Goal: Task Accomplishment & Management: Complete application form

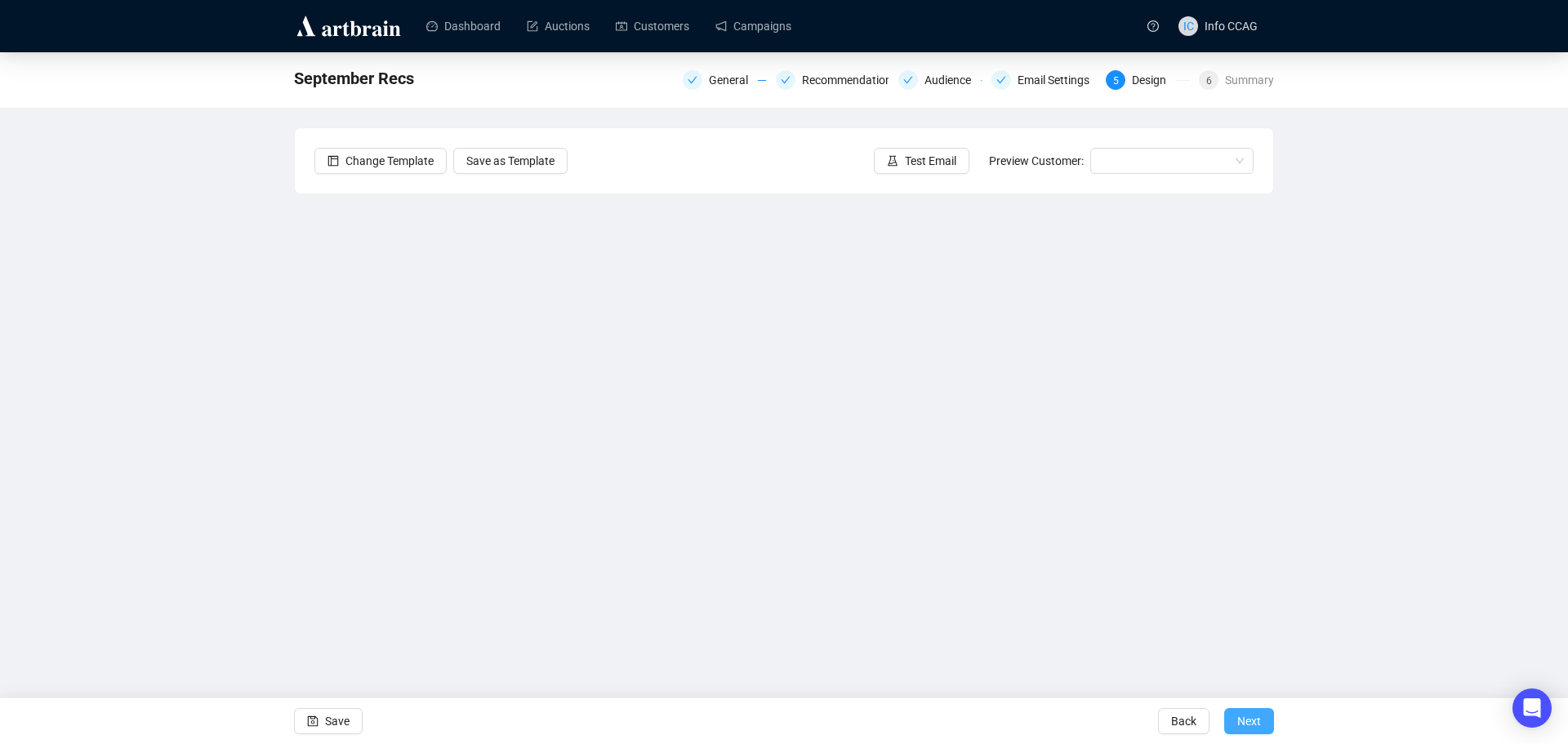
click at [1234, 718] on button "Next" at bounding box center [1249, 721] width 49 height 26
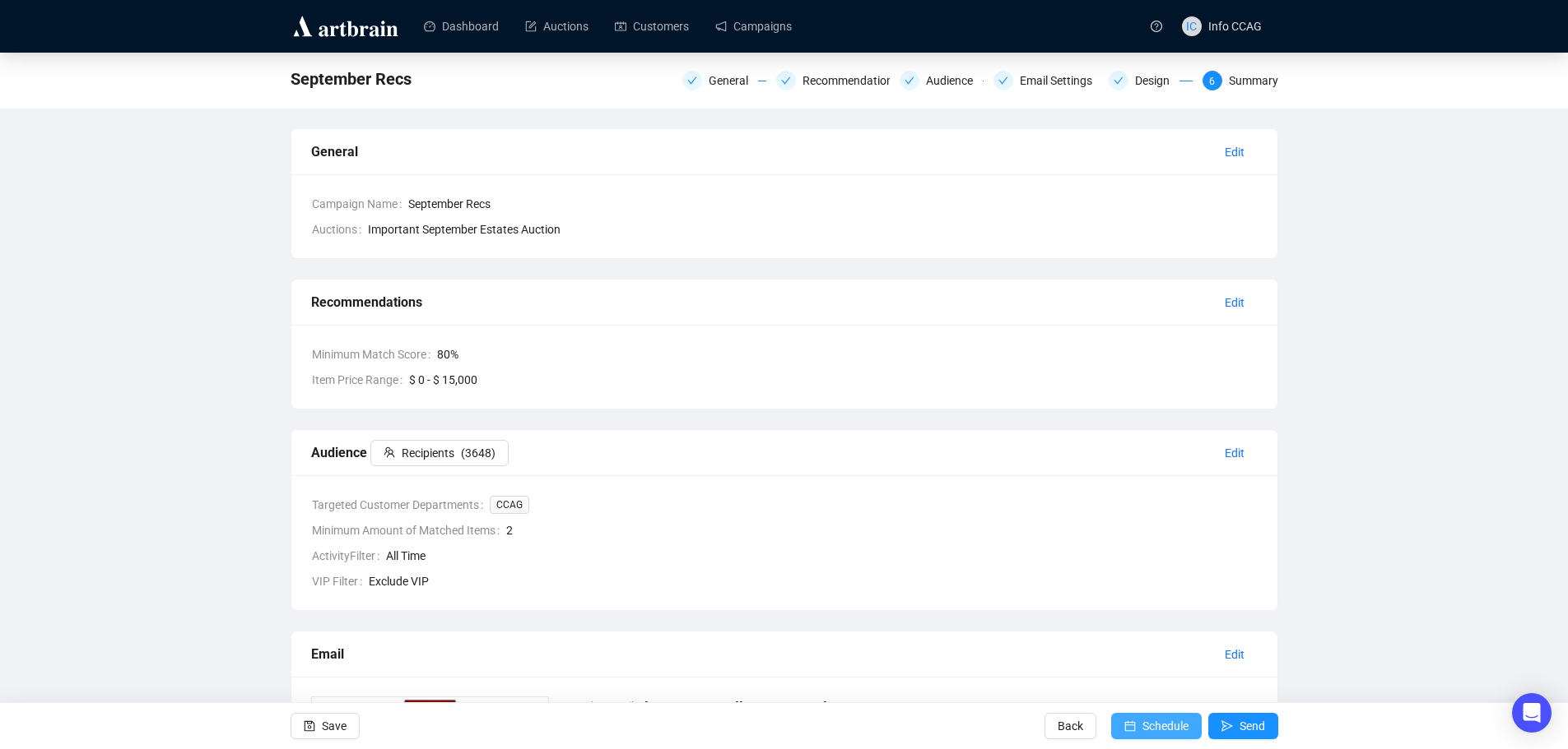
click at [1160, 730] on span "Schedule" at bounding box center [1165, 726] width 46 height 46
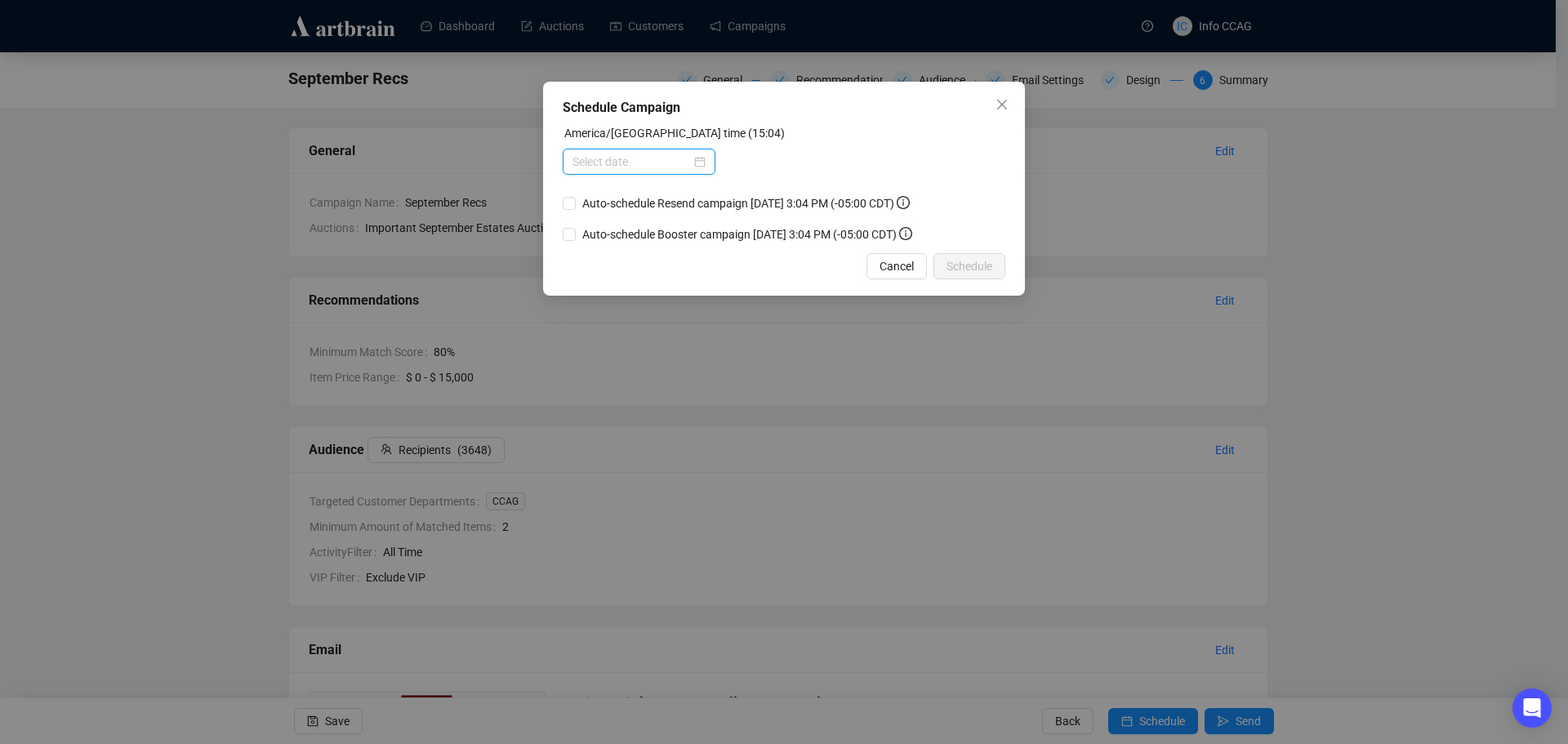
click at [651, 163] on input at bounding box center [632, 161] width 118 height 18
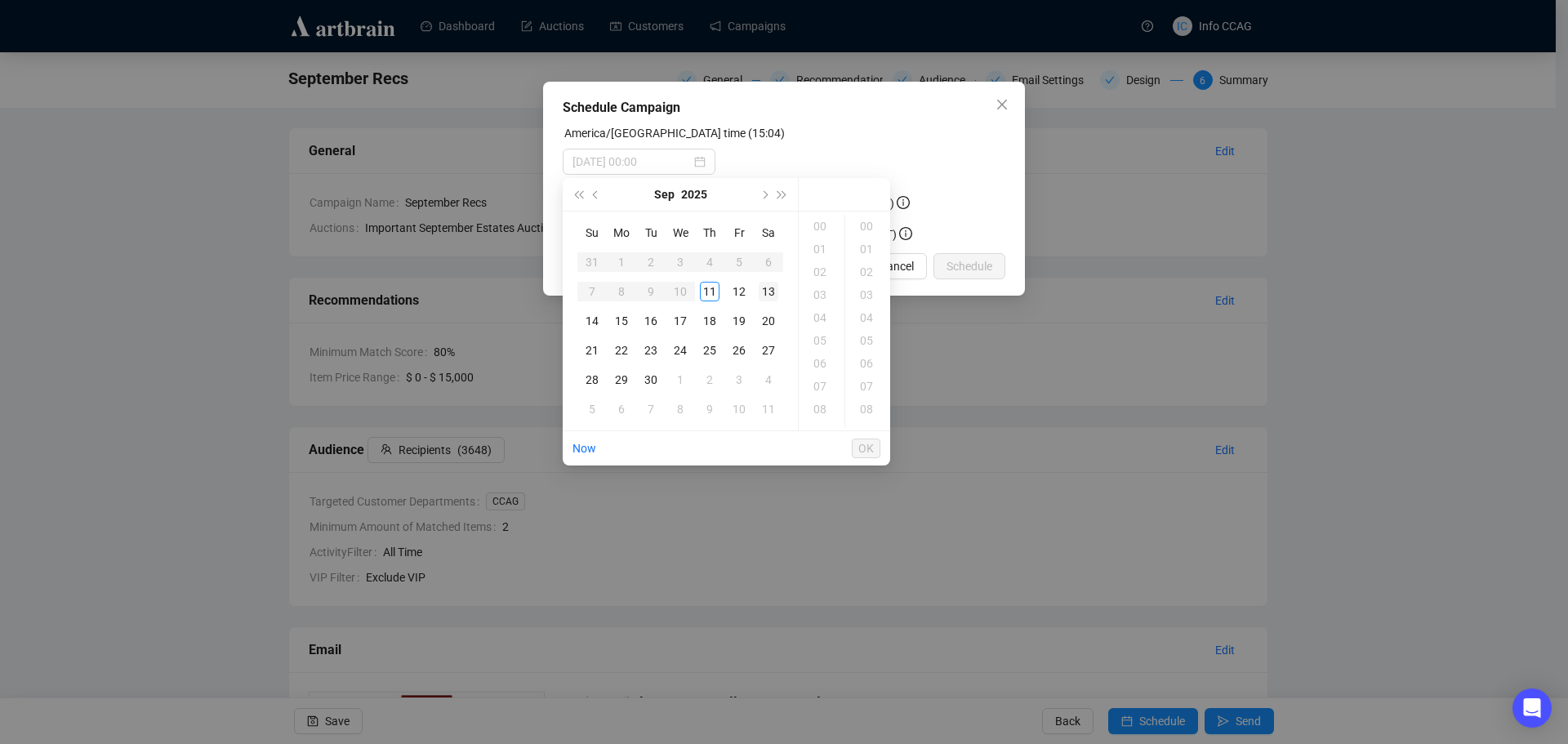
click at [776, 293] on div "13" at bounding box center [768, 291] width 19 height 19
click at [822, 354] on div "09" at bounding box center [822, 350] width 39 height 23
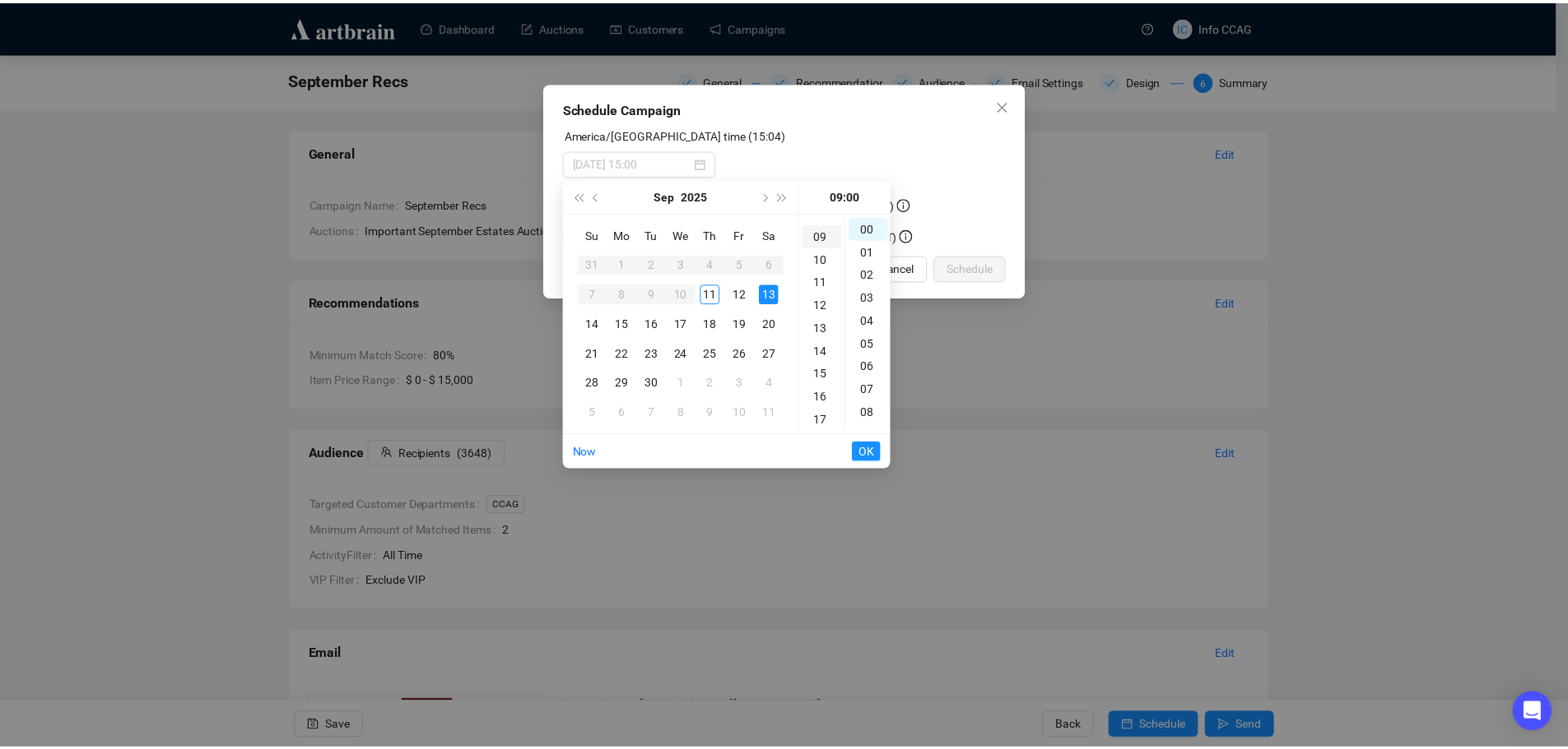
scroll to position [207, 0]
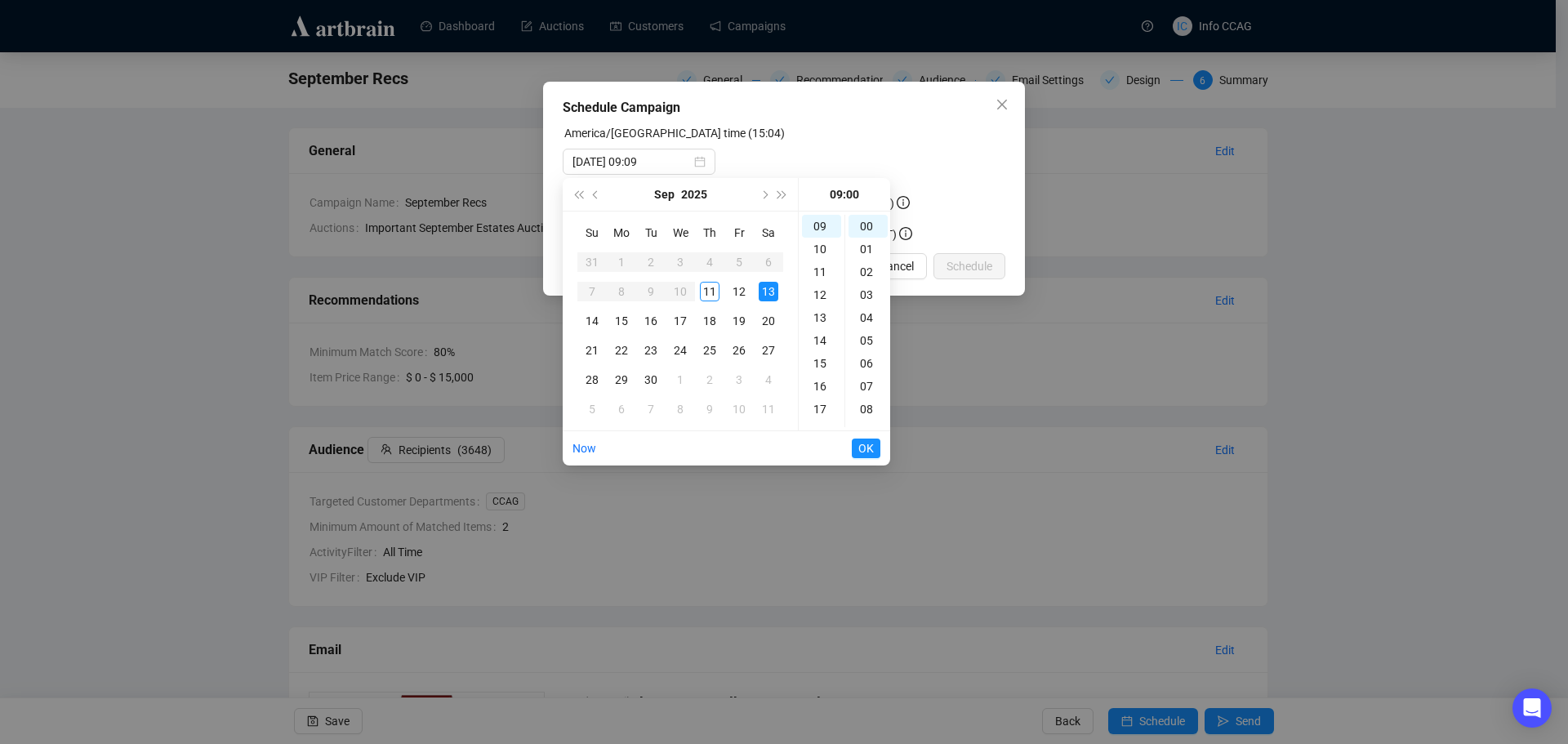
type input "[DATE] 09:00"
click at [860, 452] on span "OK" at bounding box center [866, 448] width 16 height 31
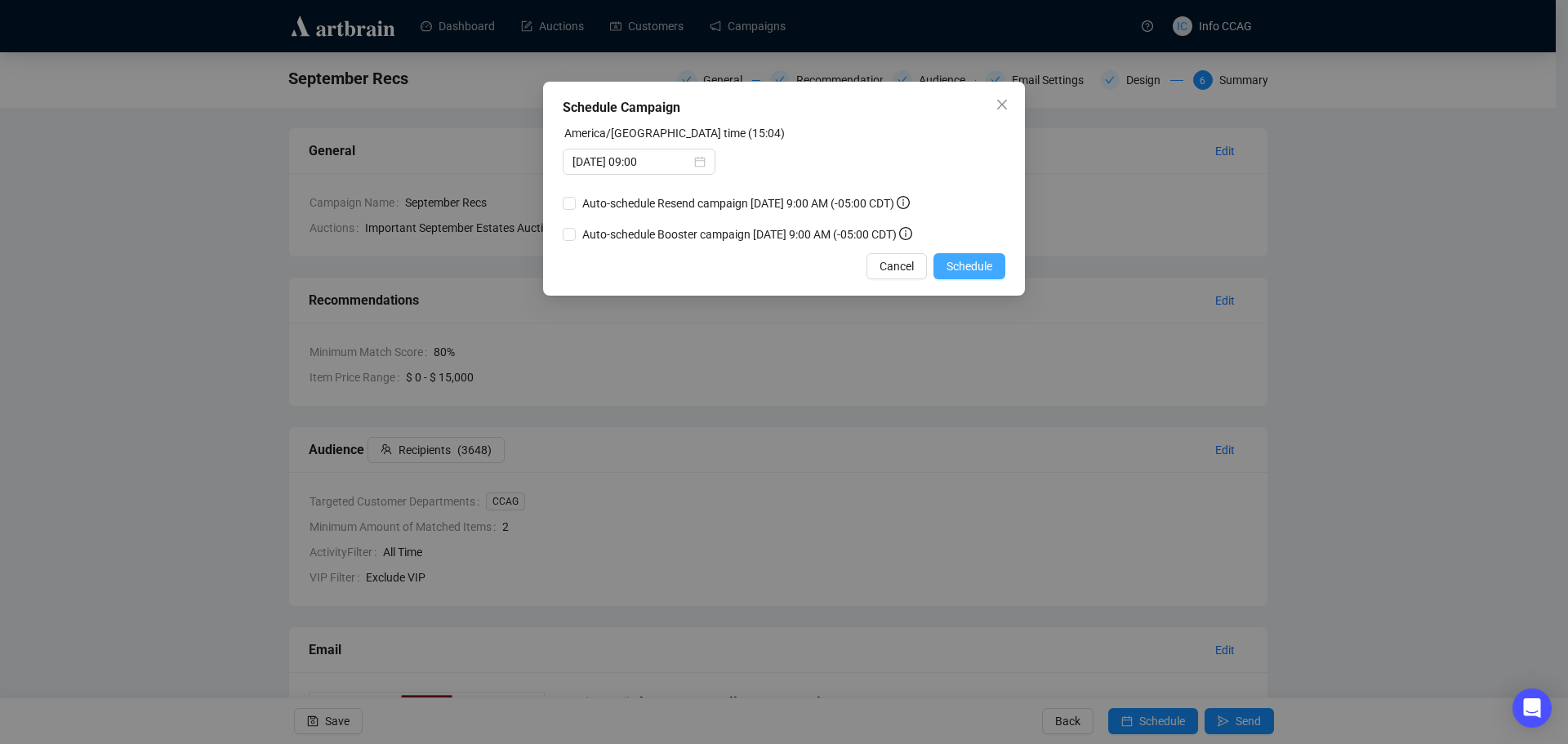
click at [957, 271] on span "Schedule" at bounding box center [969, 266] width 46 height 18
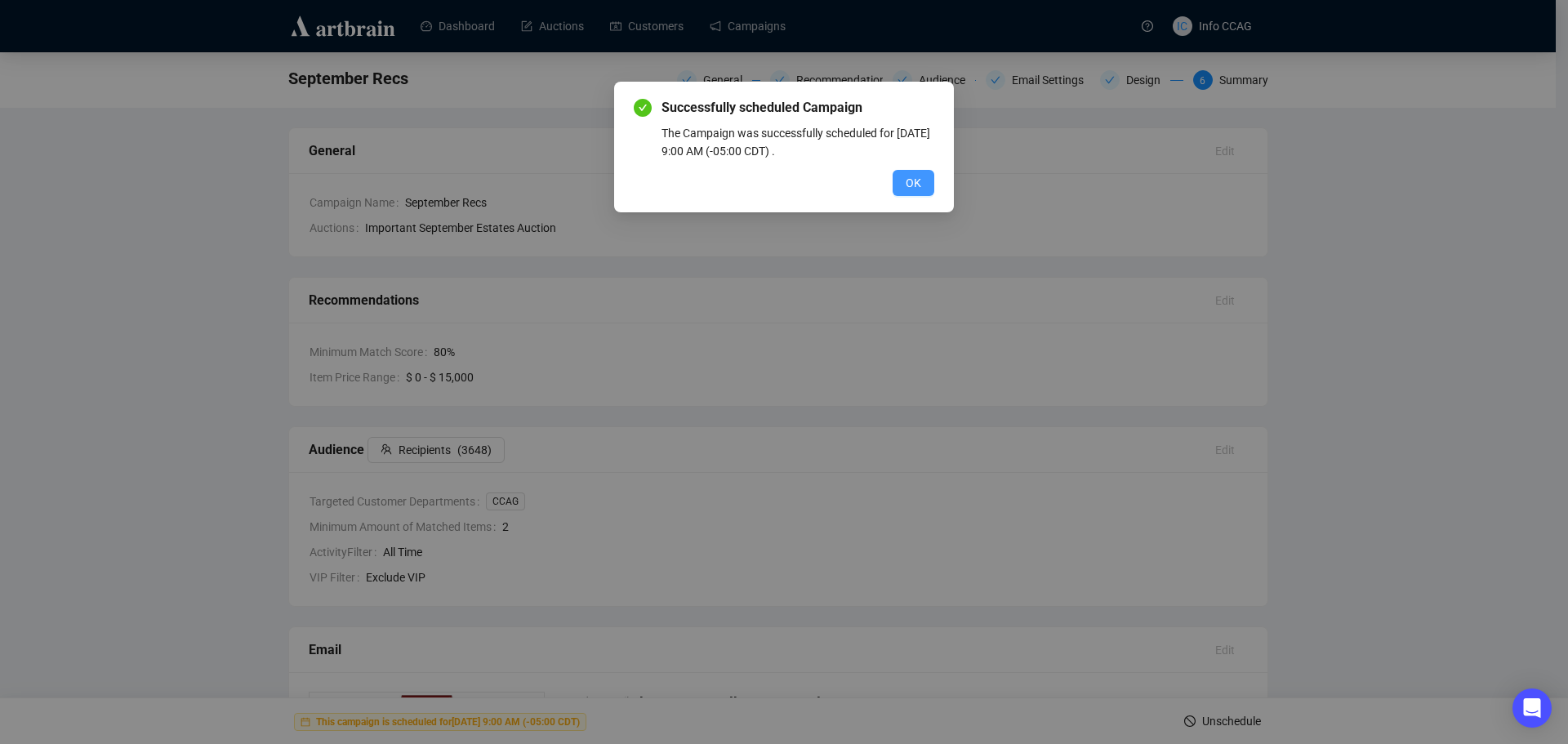
click at [918, 188] on span "OK" at bounding box center [913, 183] width 16 height 18
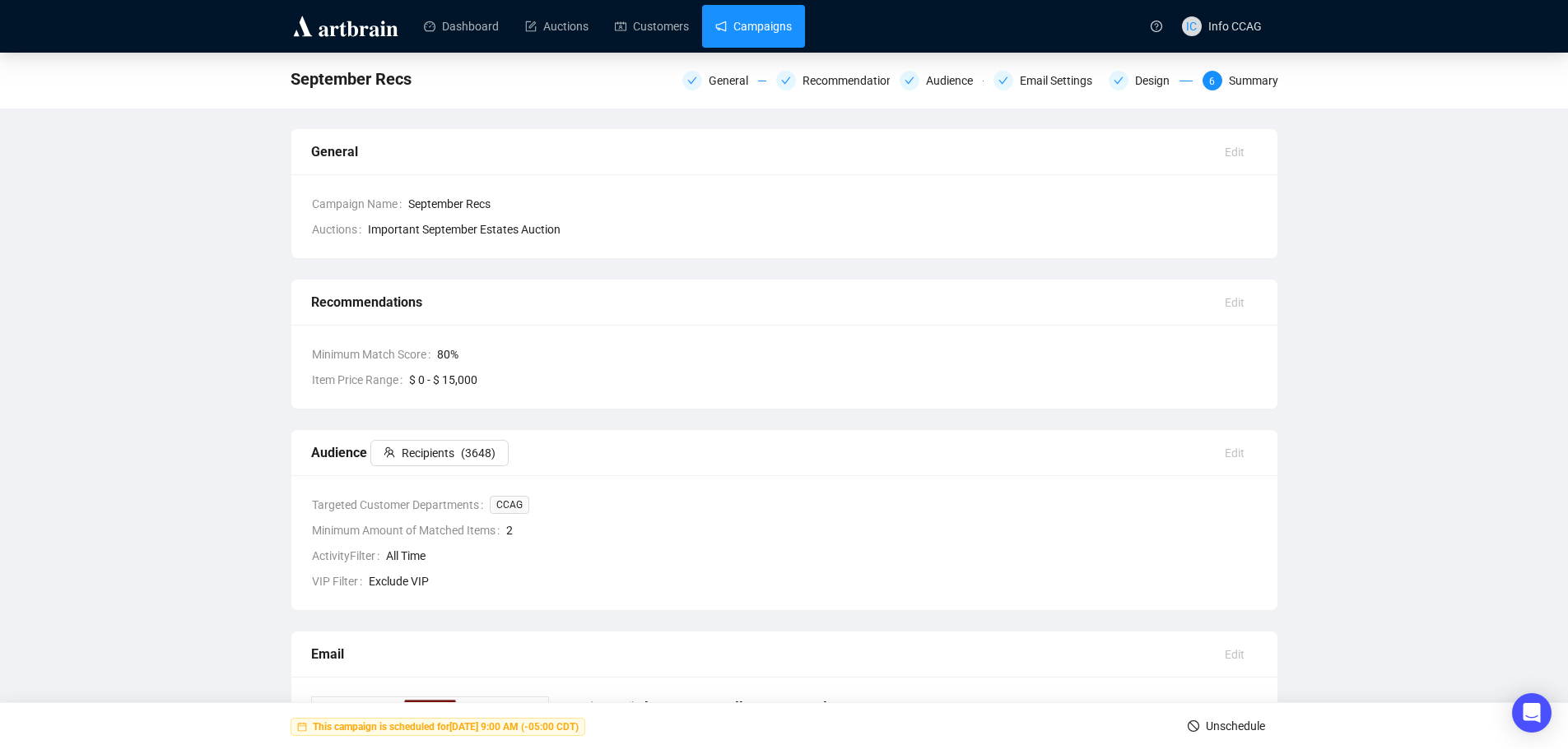
click at [761, 31] on link "Campaigns" at bounding box center [753, 26] width 77 height 43
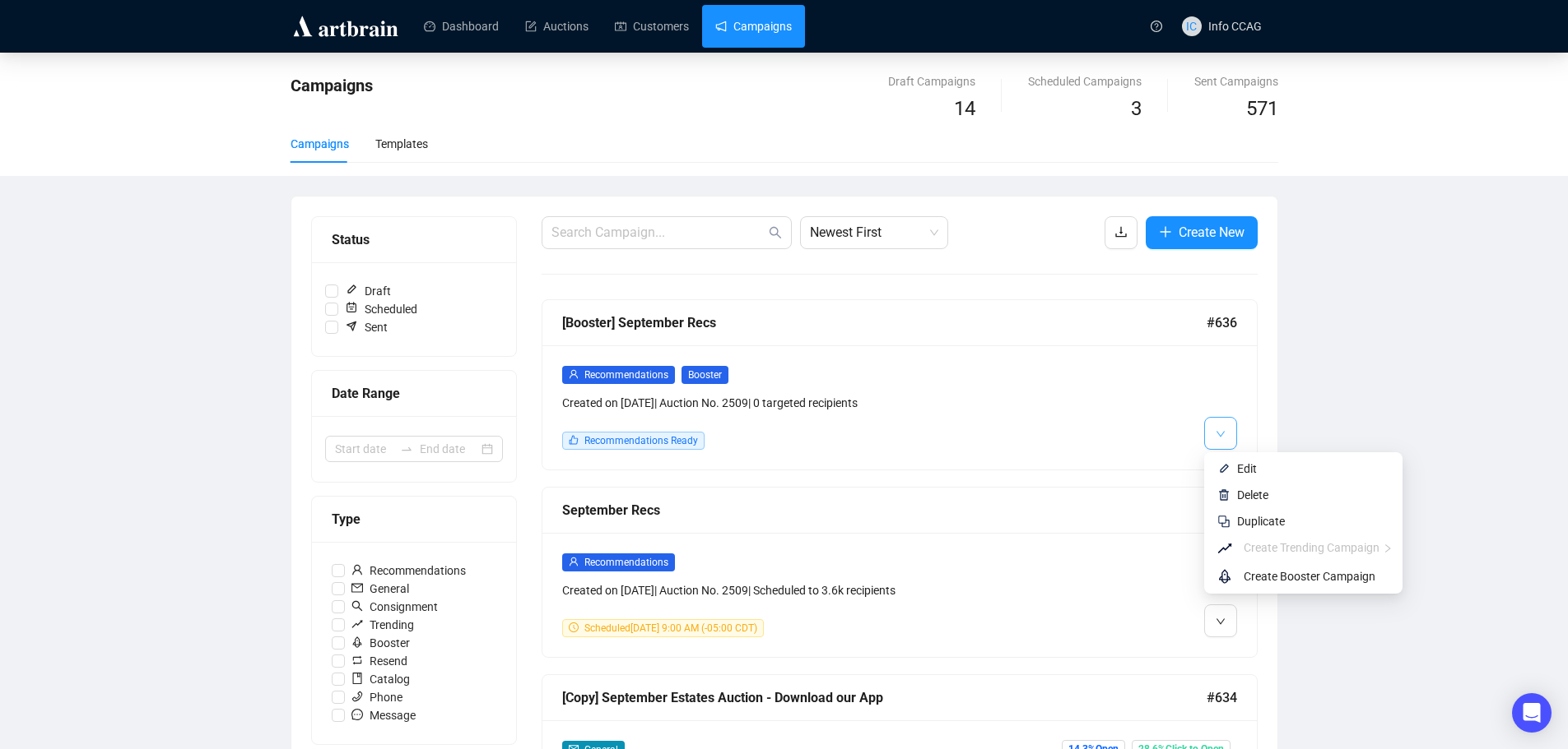
click at [1219, 439] on span "button" at bounding box center [1220, 433] width 10 height 20
click at [1224, 466] on img at bounding box center [1224, 469] width 14 height 13
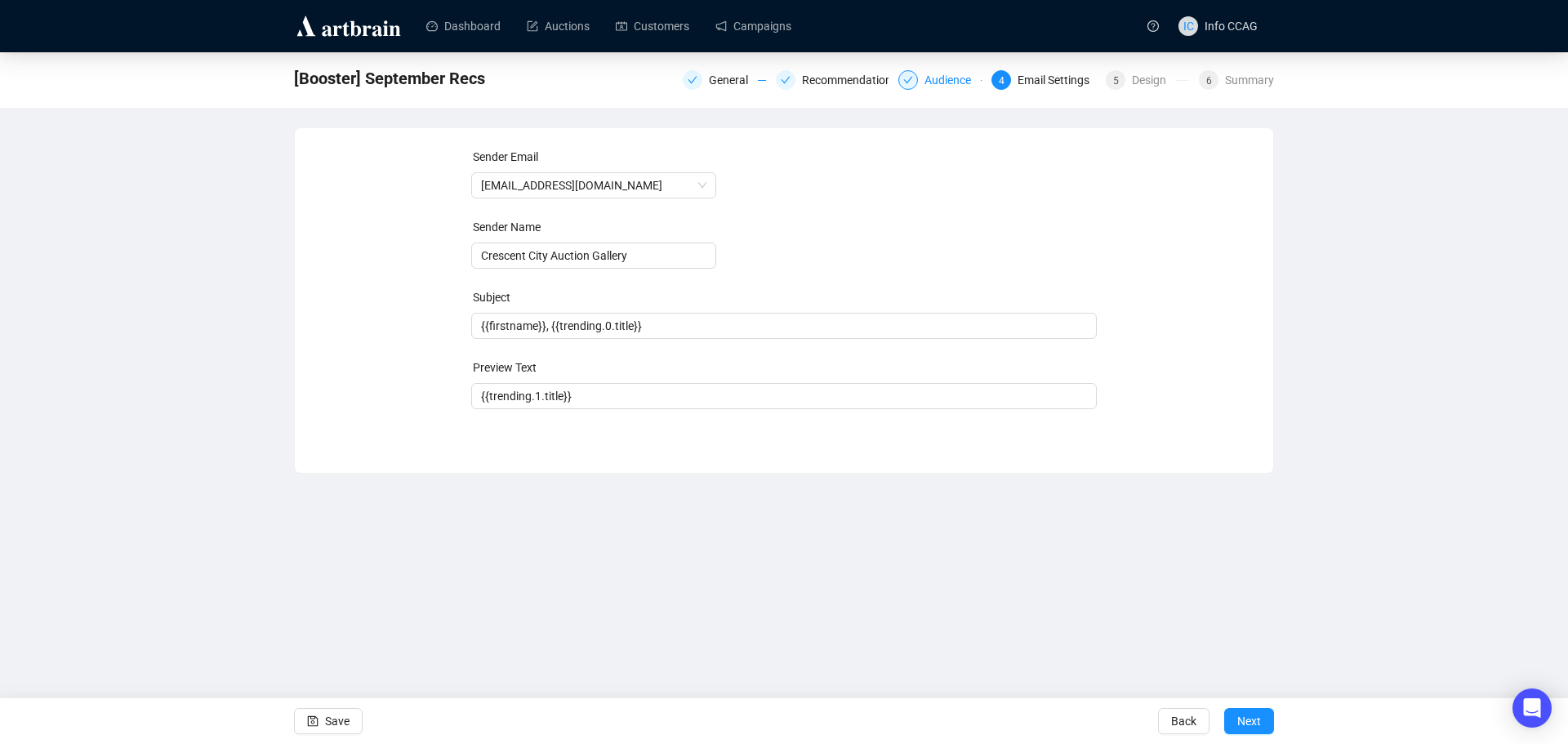
click at [928, 87] on div "Audience" at bounding box center [952, 80] width 56 height 19
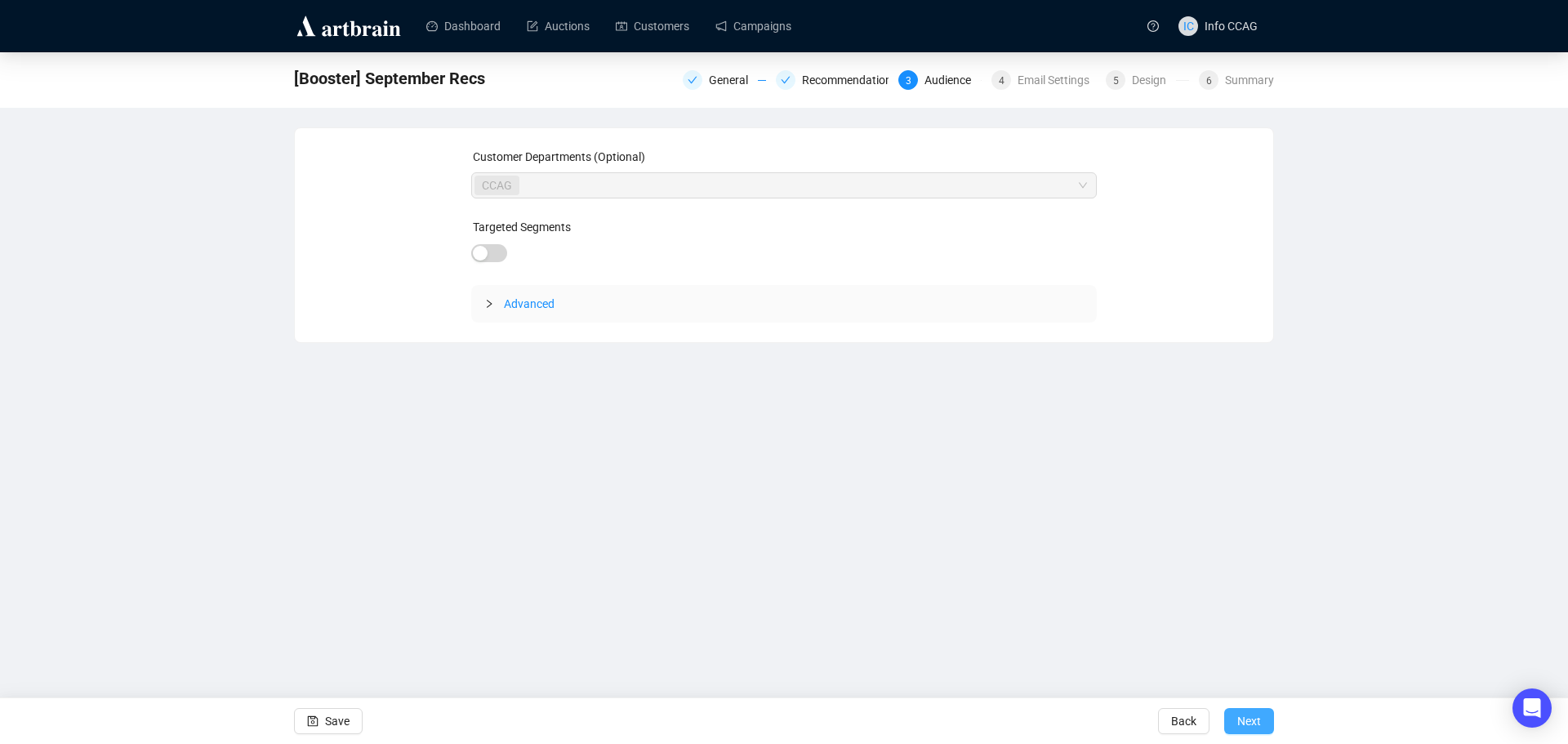
click at [1246, 723] on span "Next" at bounding box center [1249, 721] width 23 height 46
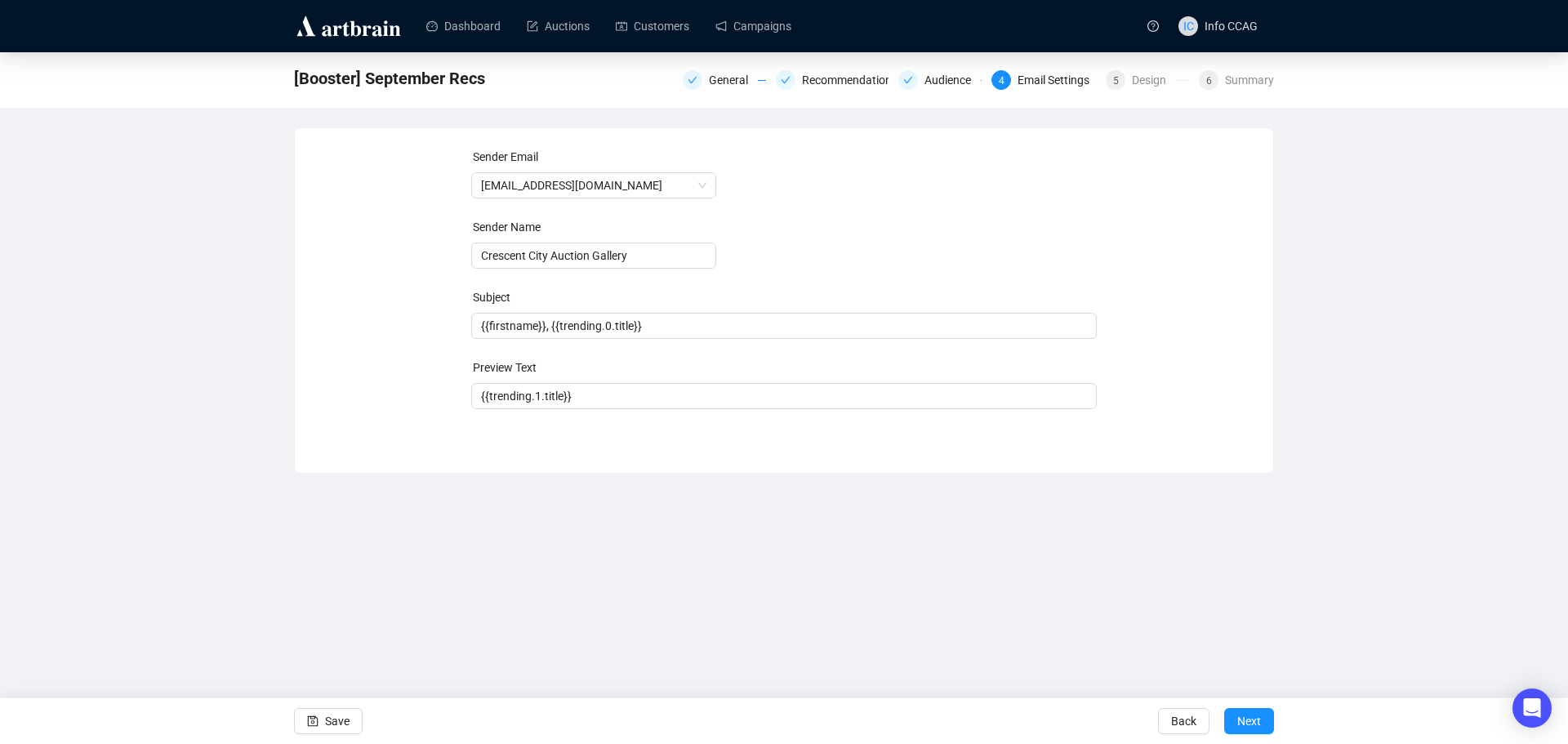
click at [1246, 723] on span "Next" at bounding box center [1249, 721] width 23 height 46
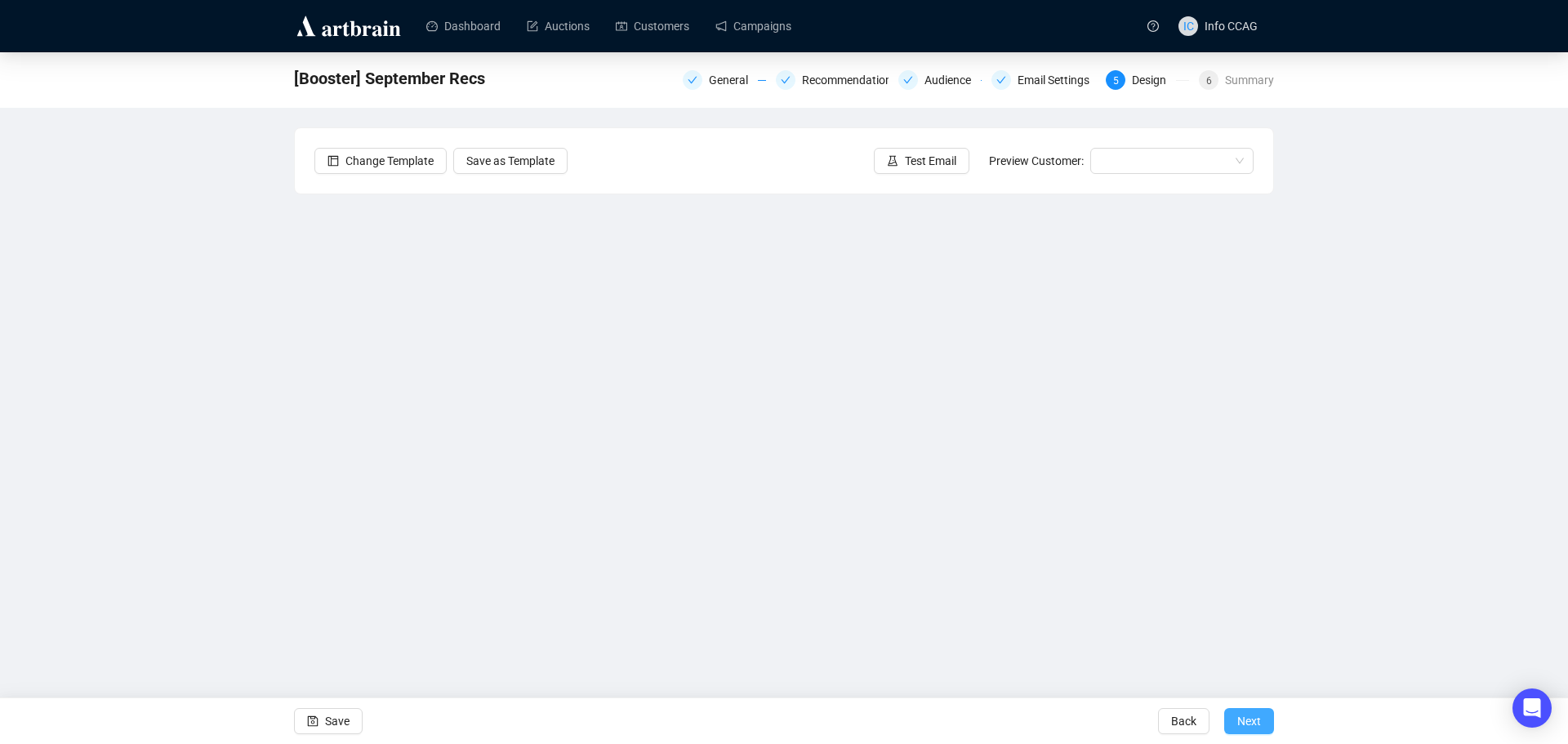
click at [1244, 726] on span "Next" at bounding box center [1249, 721] width 23 height 46
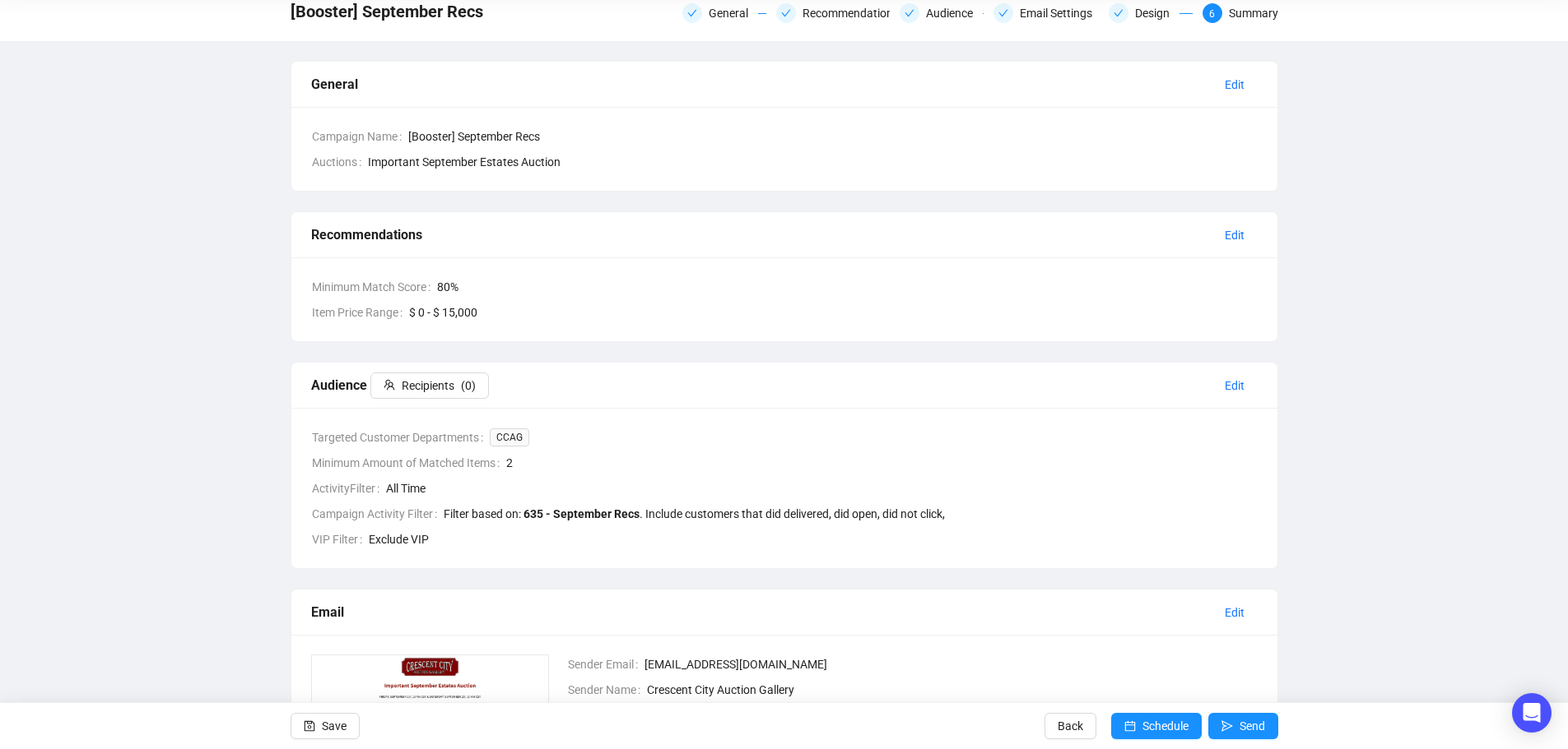
scroll to position [164, 0]
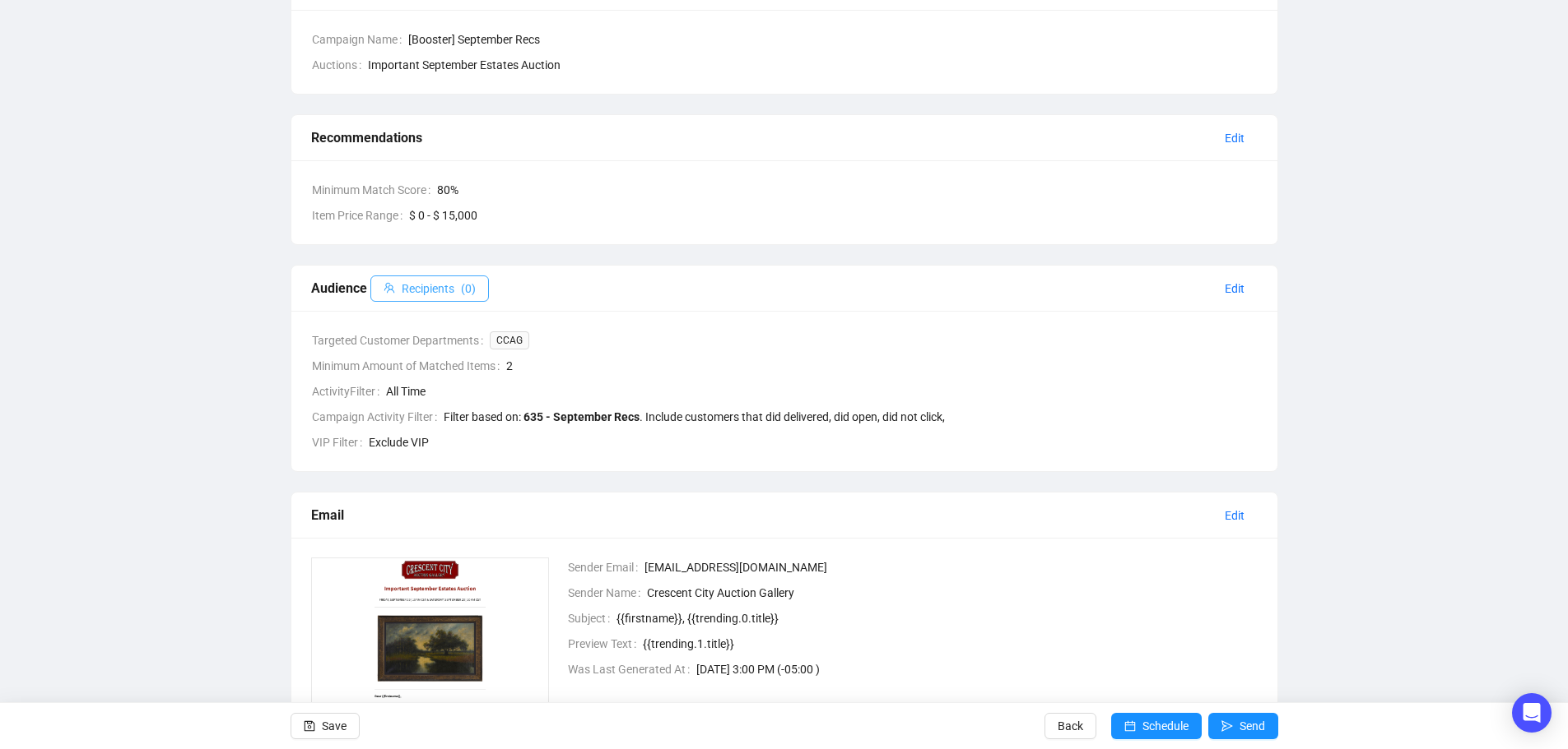
click at [434, 286] on span "Recipients" at bounding box center [428, 288] width 52 height 18
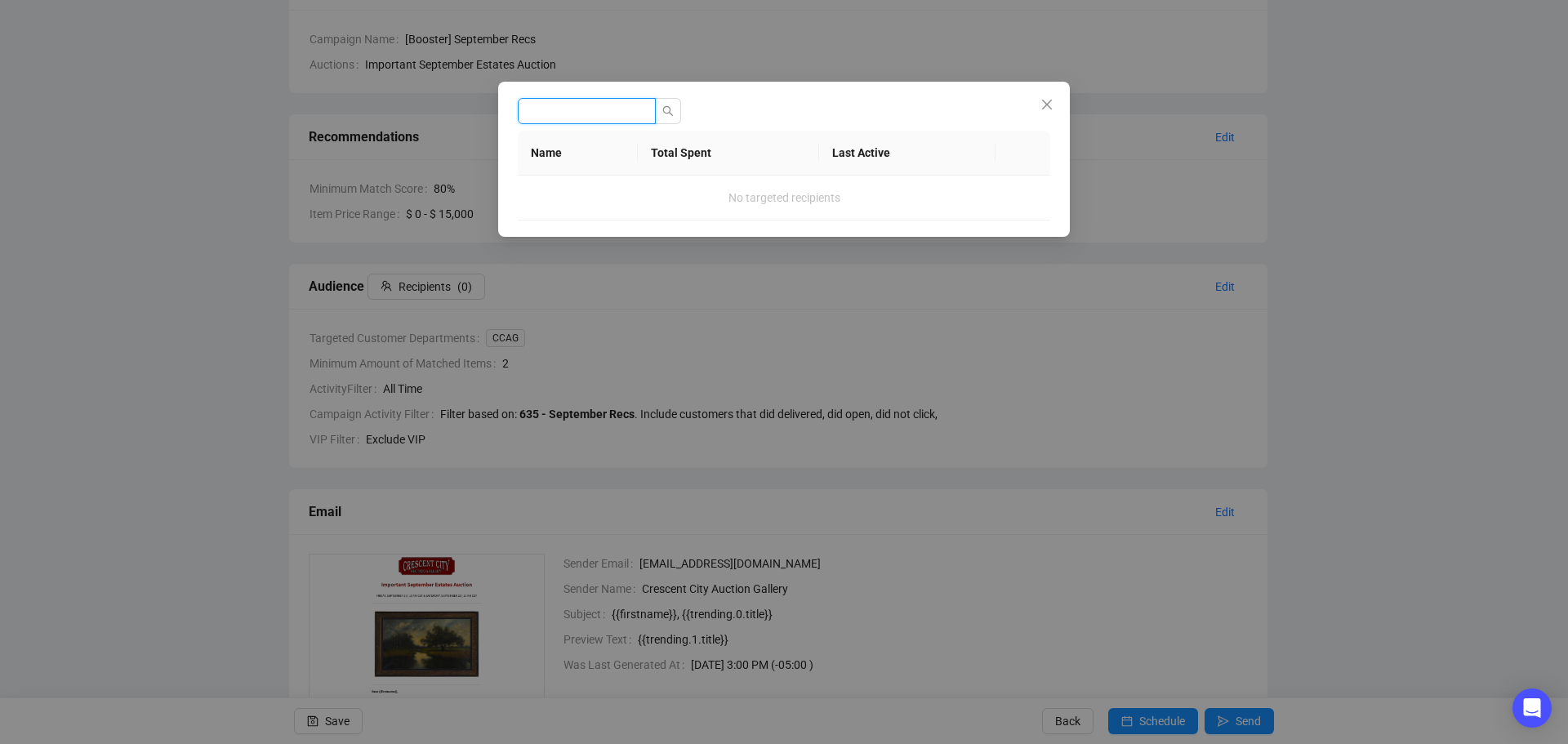
click at [588, 113] on input "search" at bounding box center [586, 111] width 138 height 26
click at [1050, 101] on icon "close" at bounding box center [1047, 105] width 10 height 10
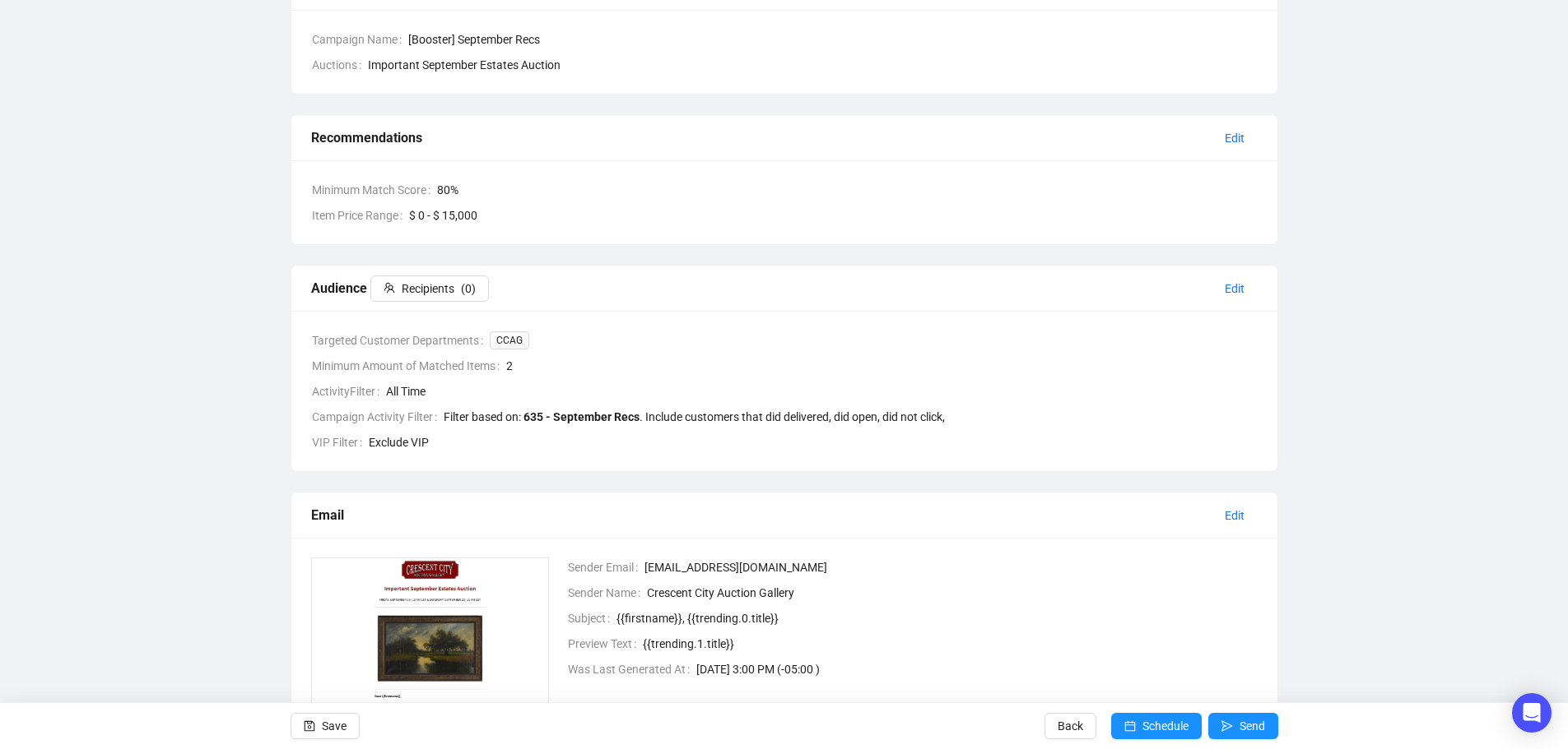
scroll to position [0, 0]
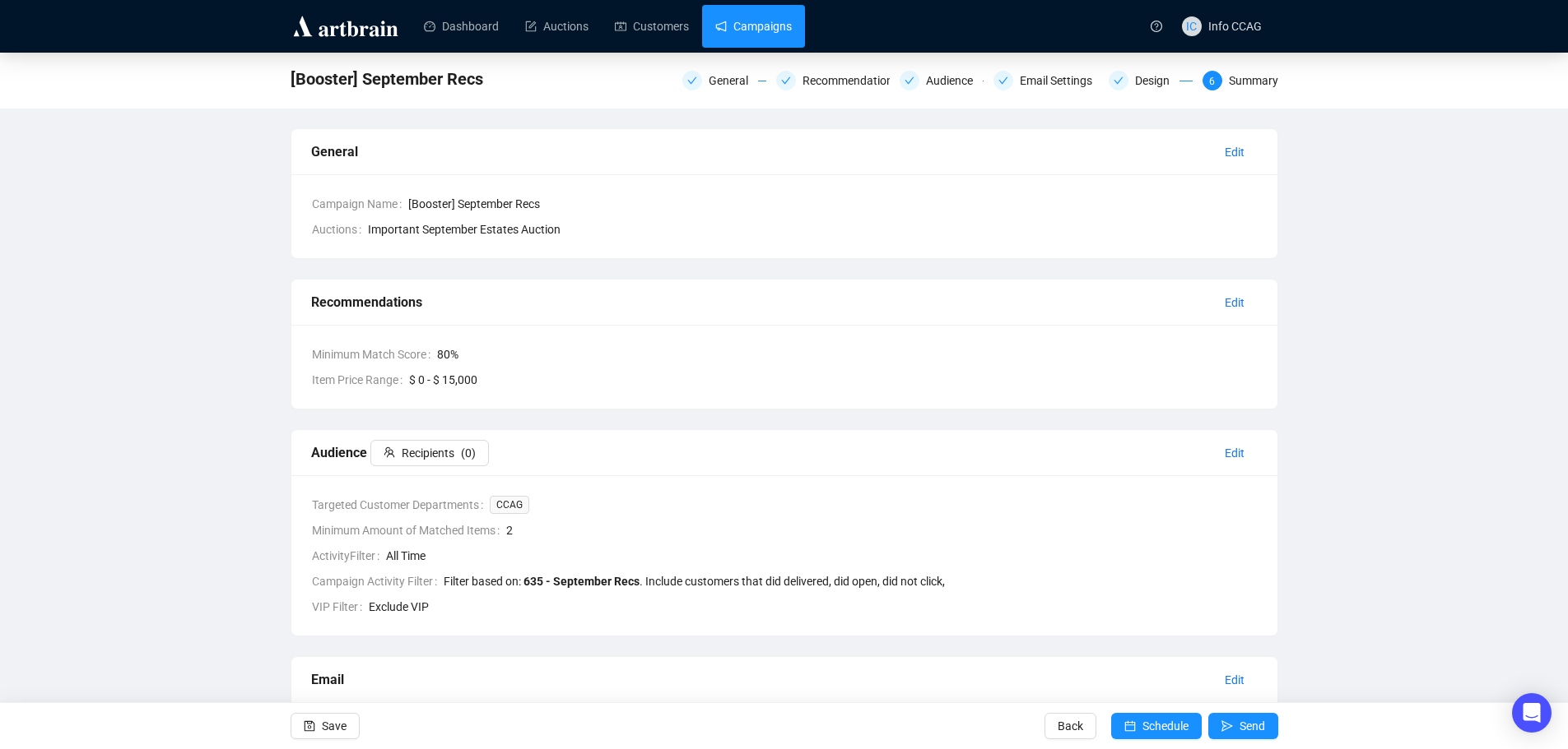
click at [728, 21] on link "Campaigns" at bounding box center [753, 26] width 77 height 43
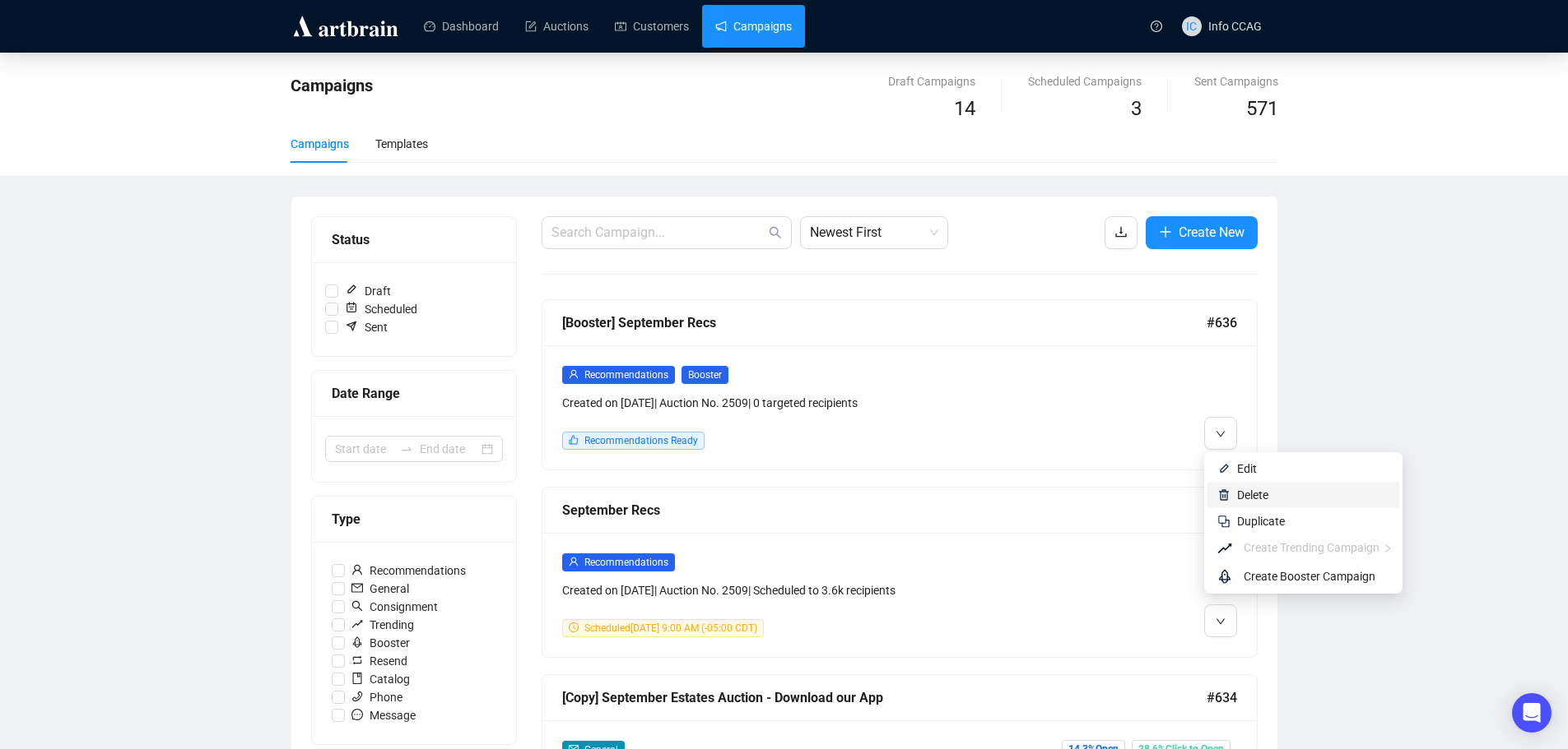
click at [1236, 492] on li "Delete" at bounding box center [1302, 494] width 192 height 26
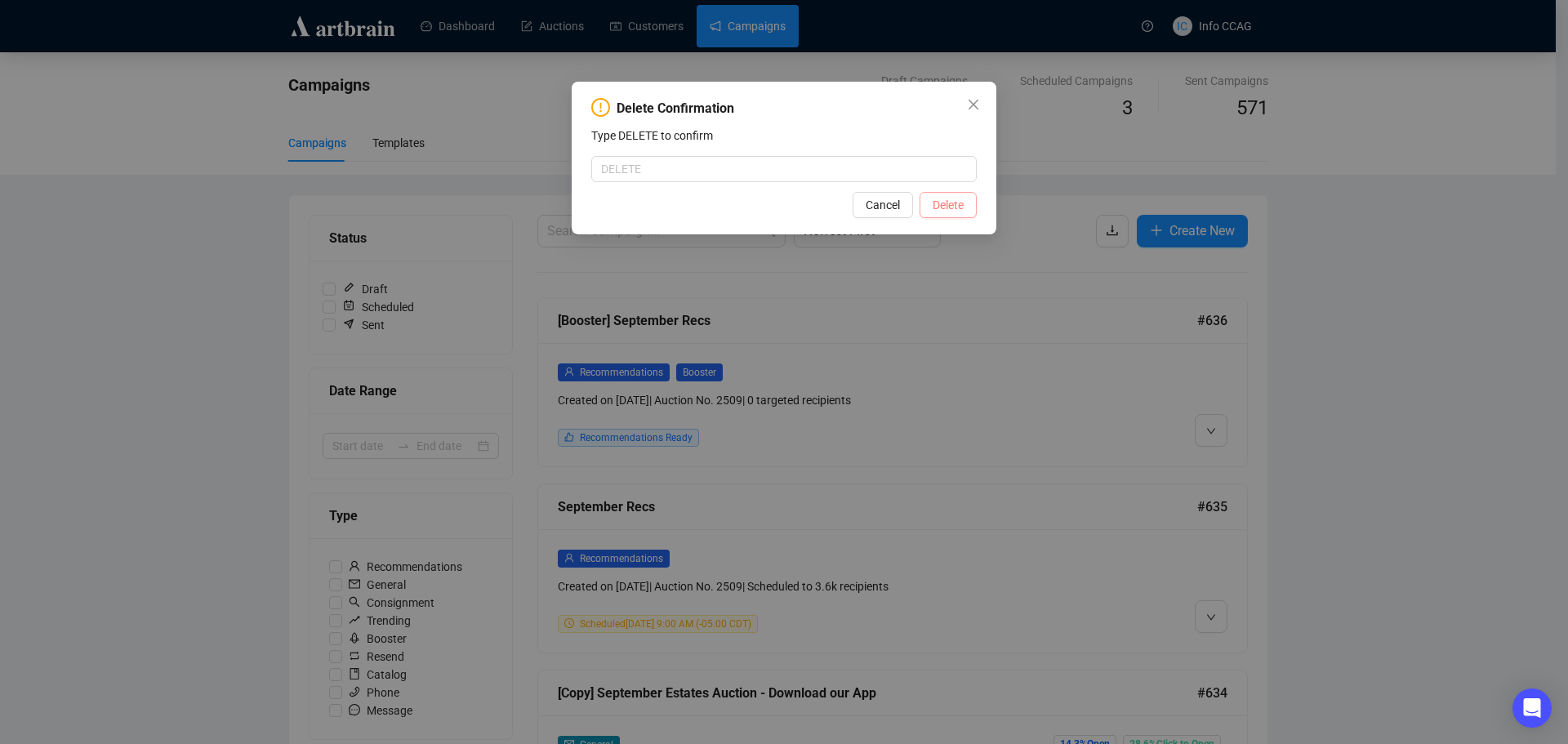
click at [941, 203] on span "Delete" at bounding box center [948, 204] width 31 height 18
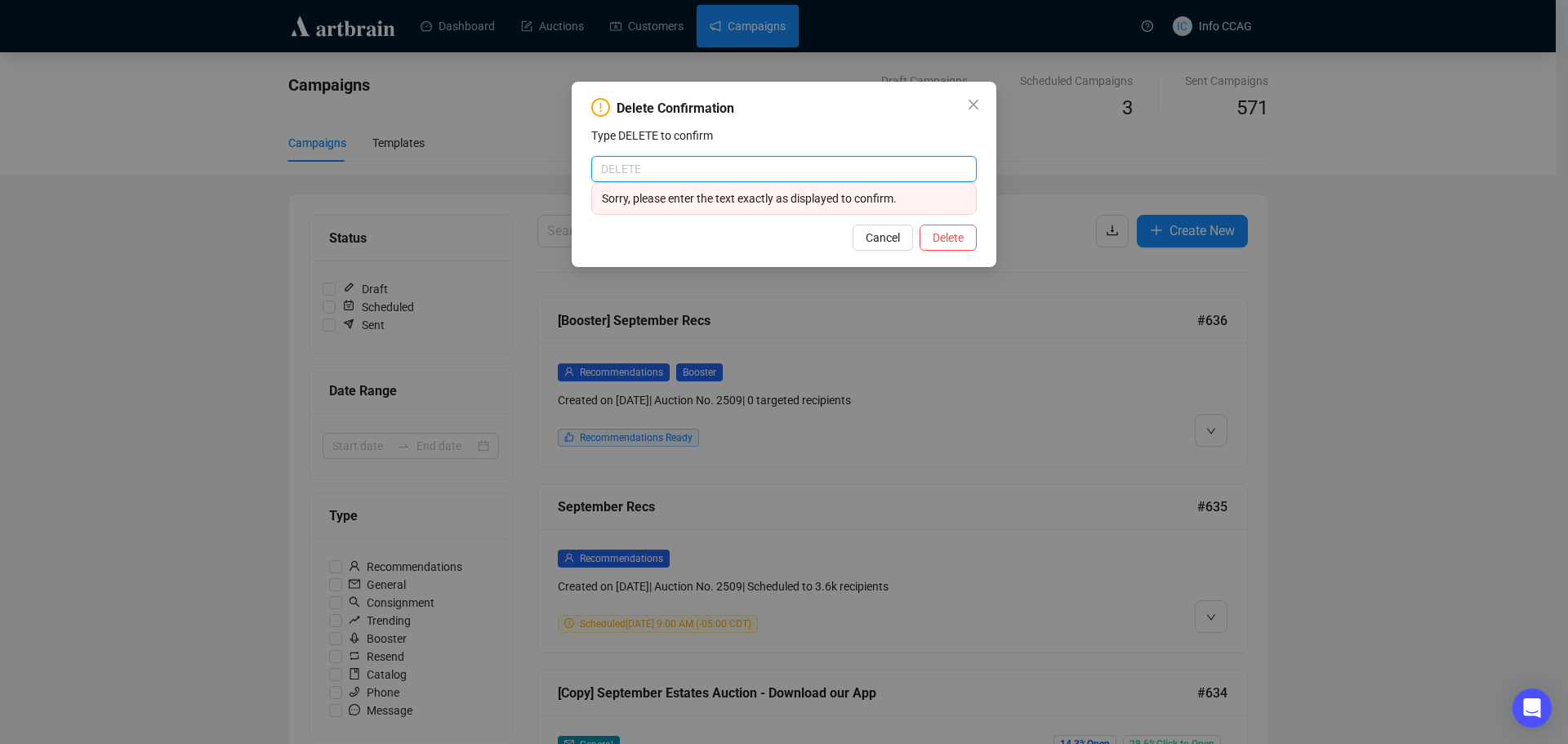
click at [689, 156] on input "text" at bounding box center [784, 168] width 385 height 26
type input "DELETE"
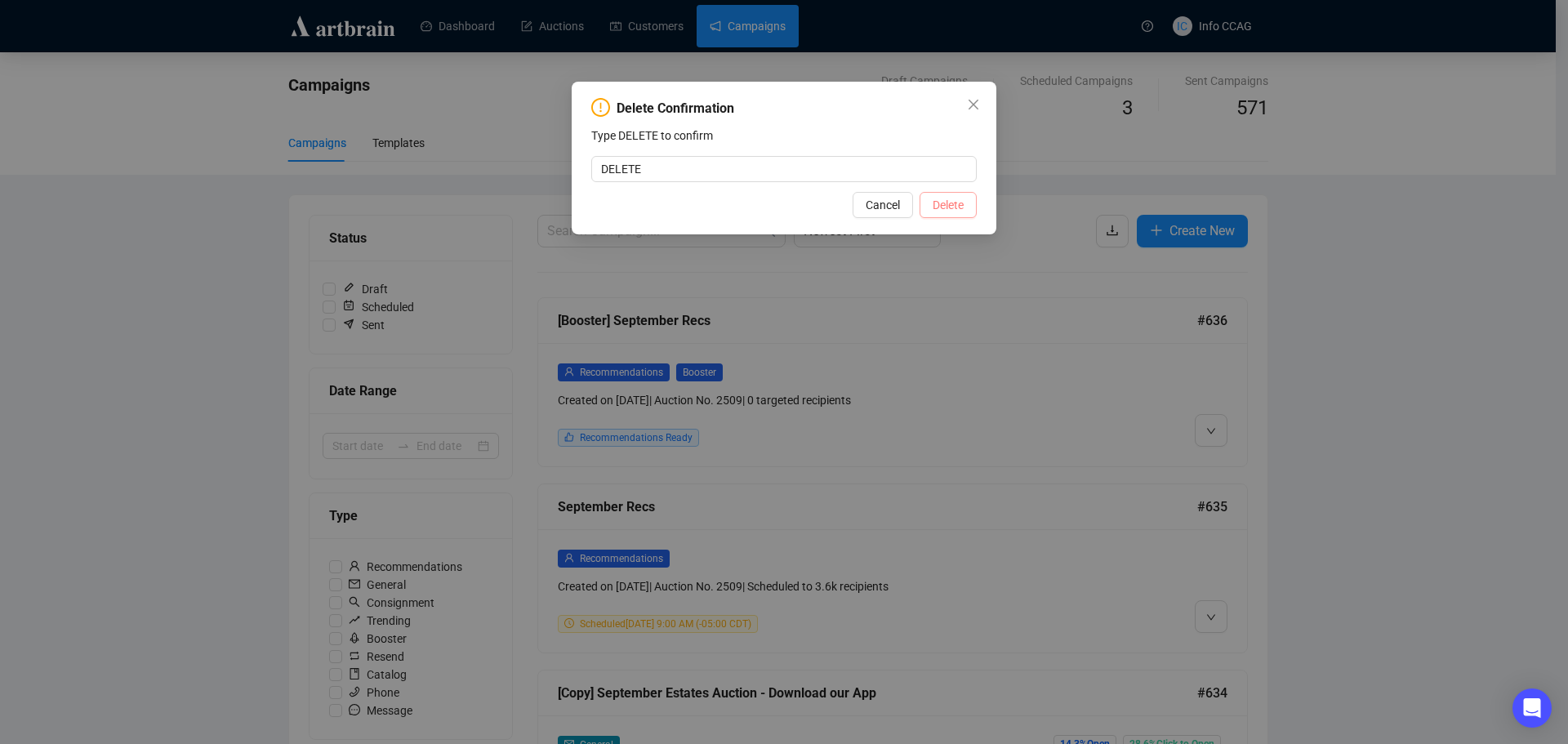
click at [933, 198] on span "Delete" at bounding box center [948, 204] width 31 height 18
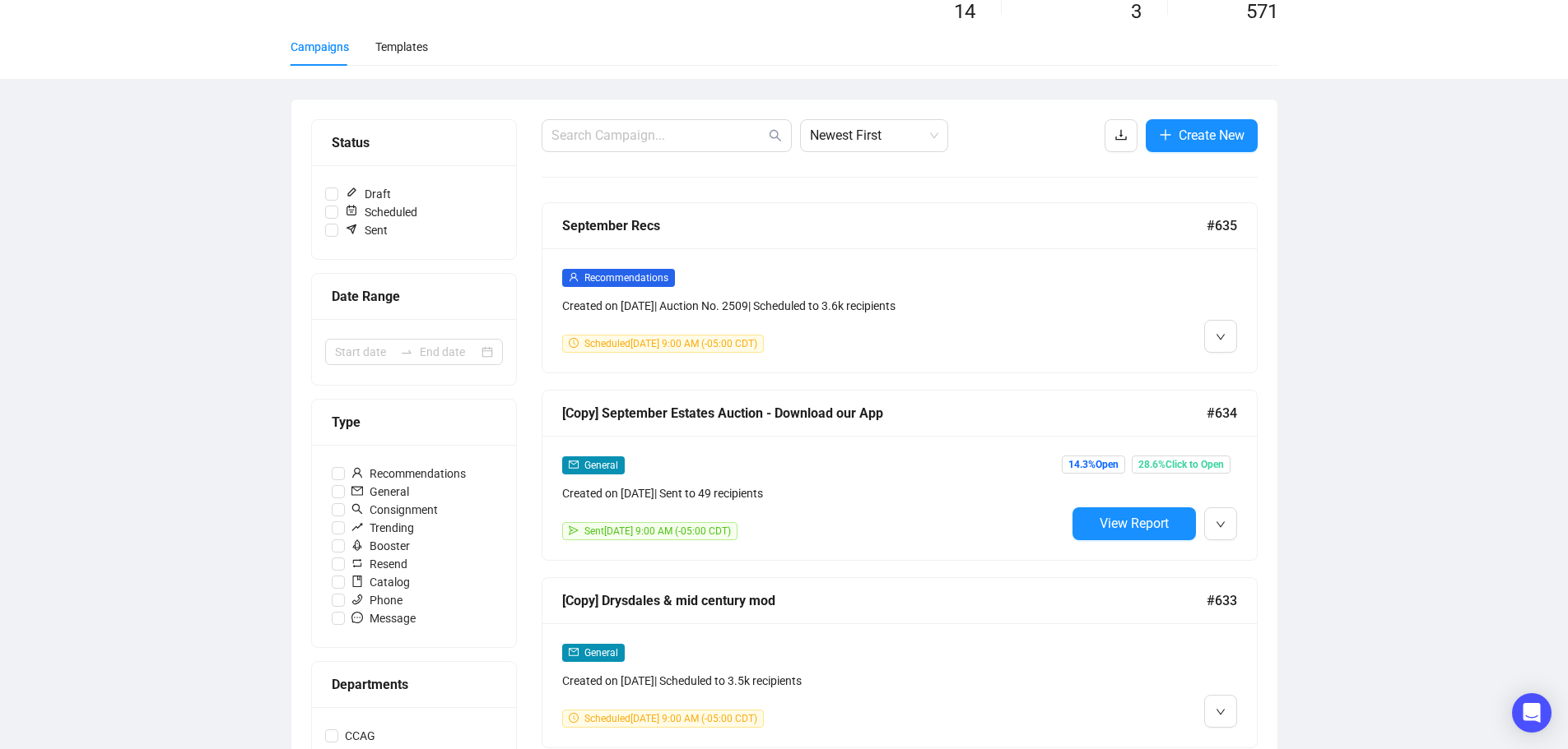
scroll to position [247, 0]
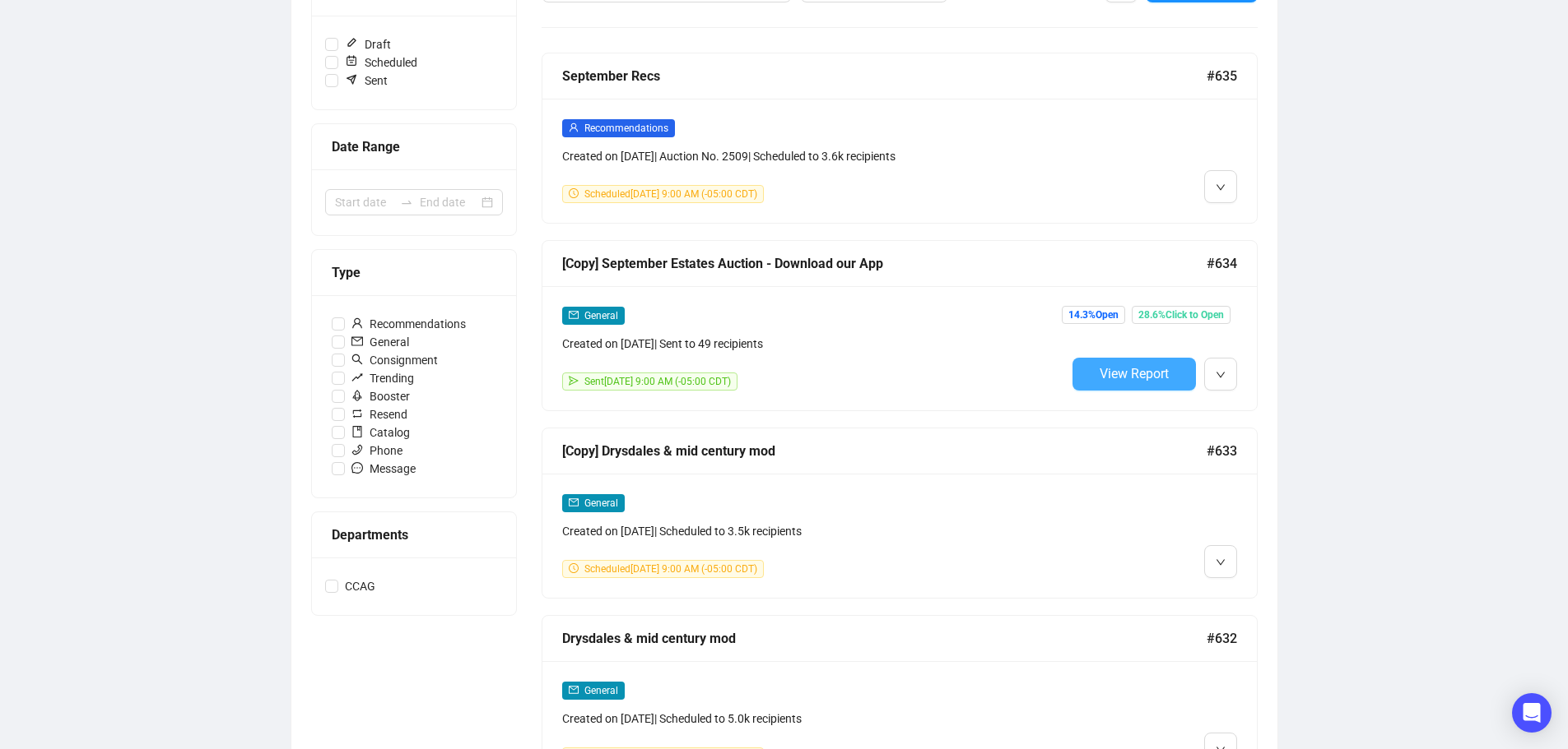
click at [1123, 372] on span "View Report" at bounding box center [1134, 374] width 69 height 16
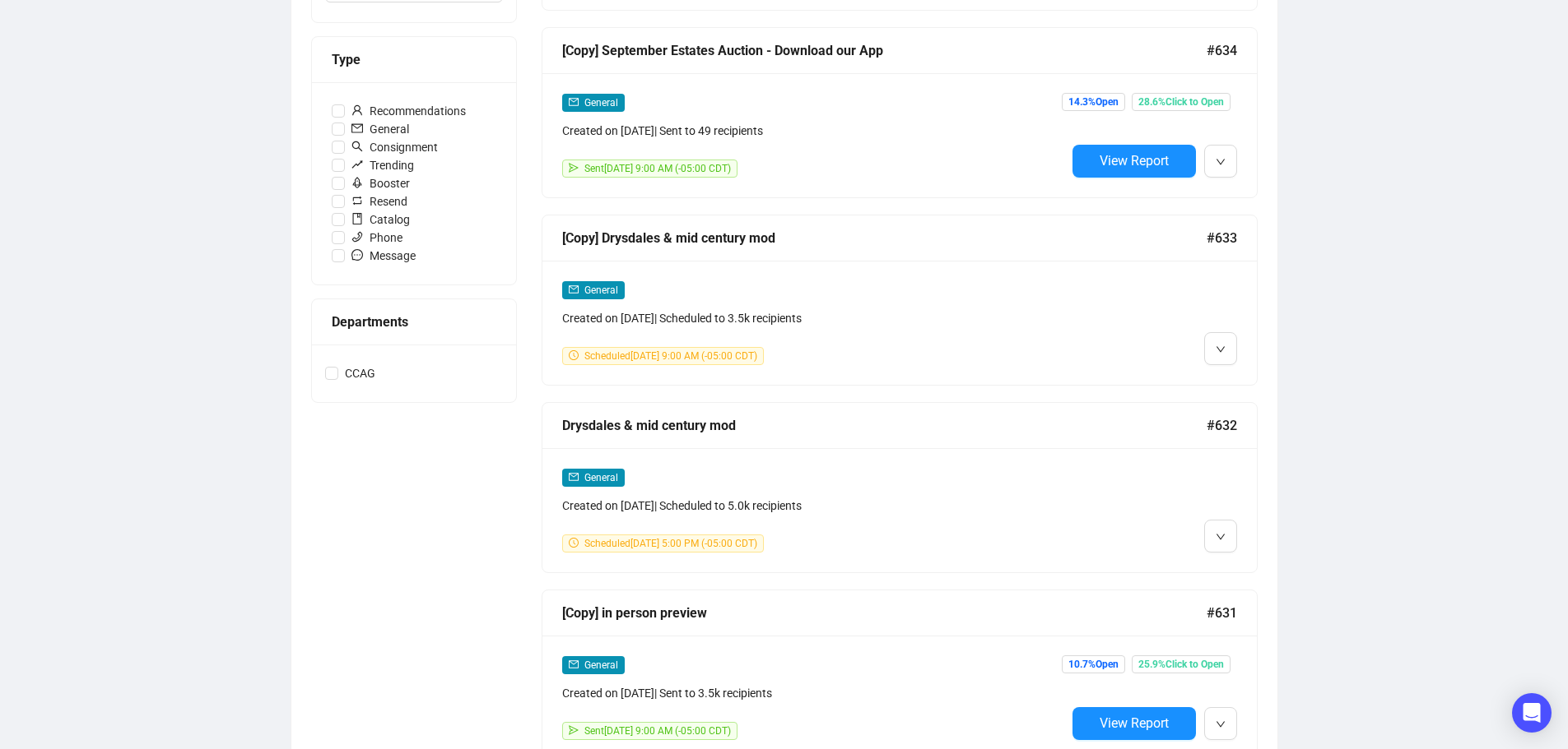
scroll to position [576, 0]
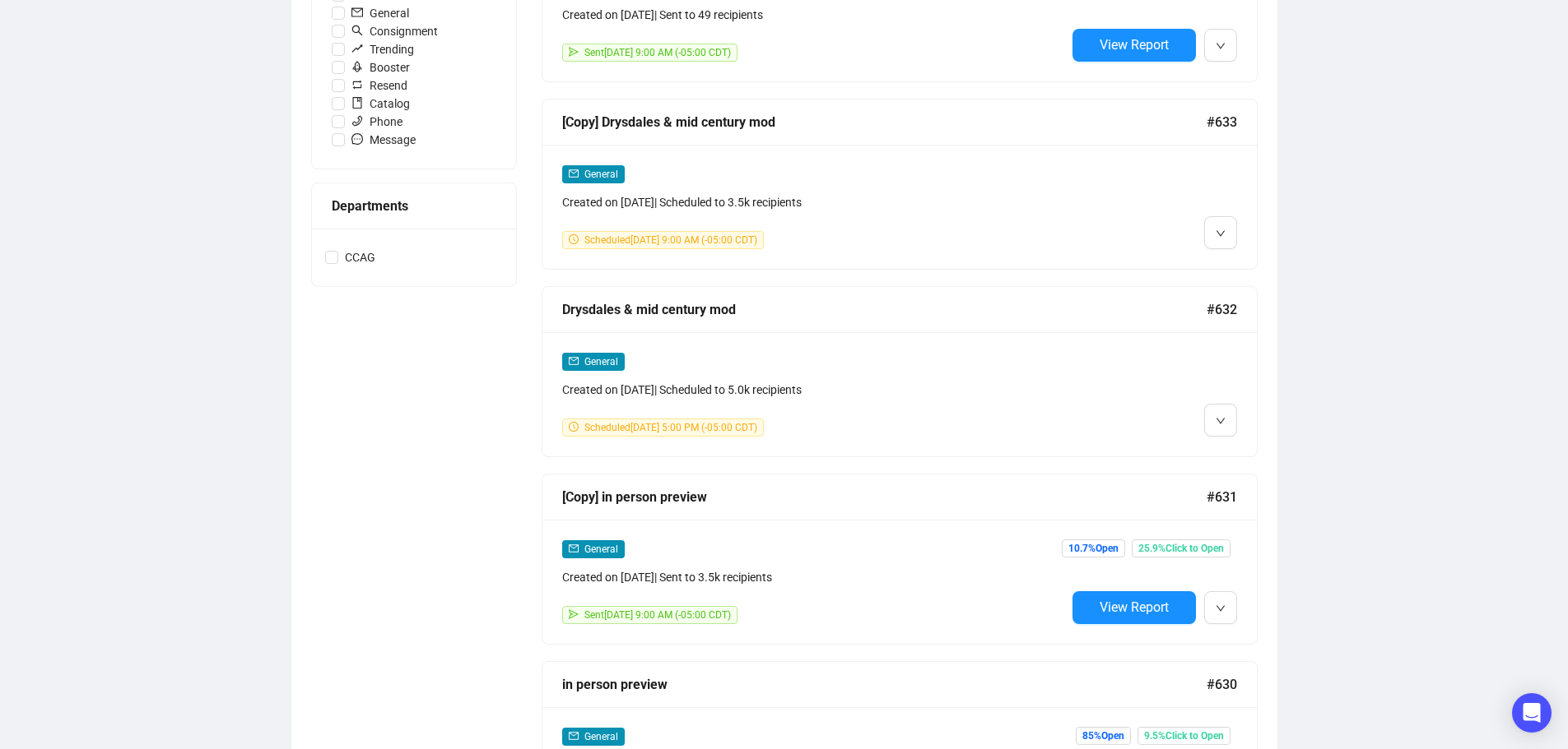
click at [1451, 511] on div "Campaigns Draft Campaigns 13 Scheduled Campaigns 3 Sent Campaigns 571 Campaigns…" at bounding box center [784, 382] width 1568 height 1810
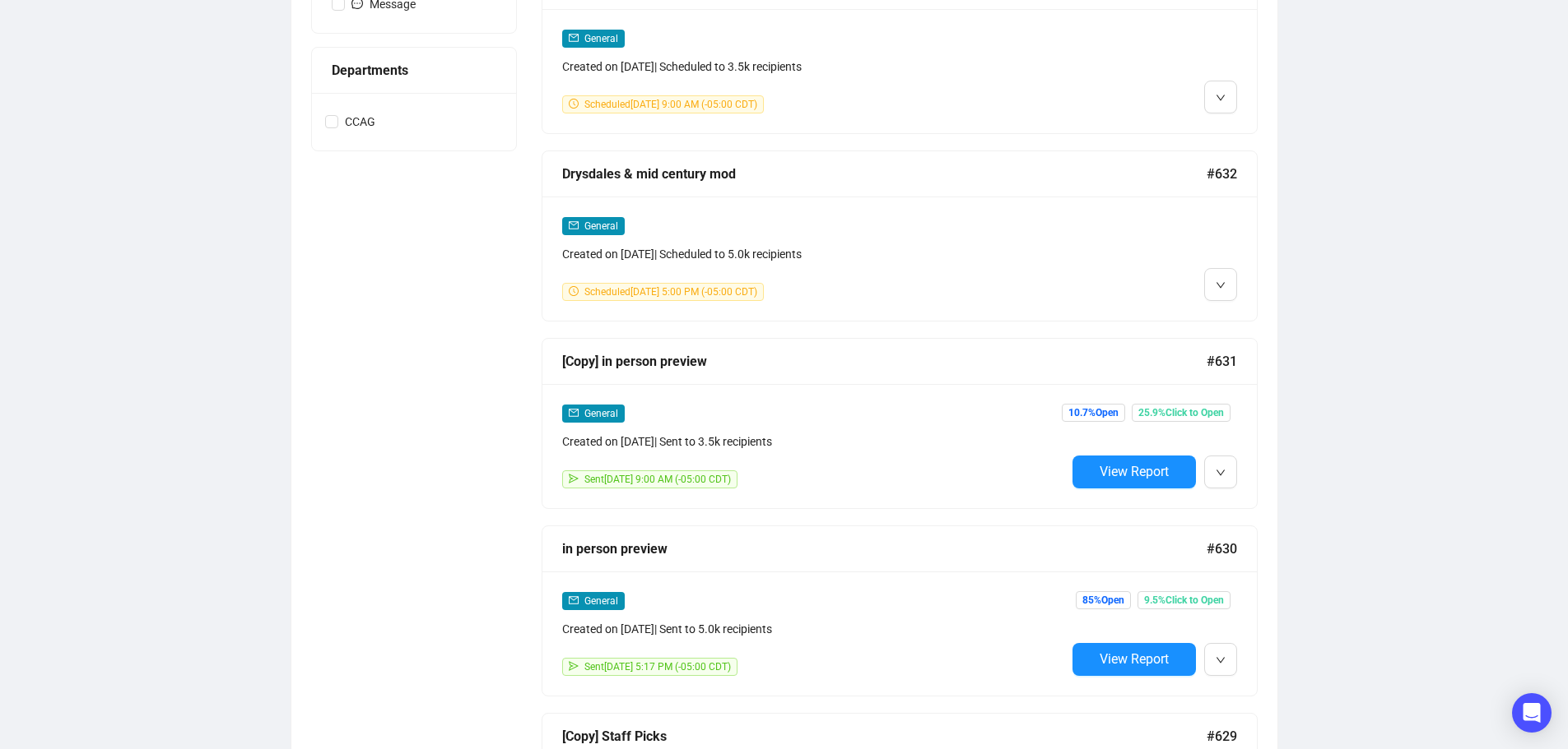
scroll to position [741, 0]
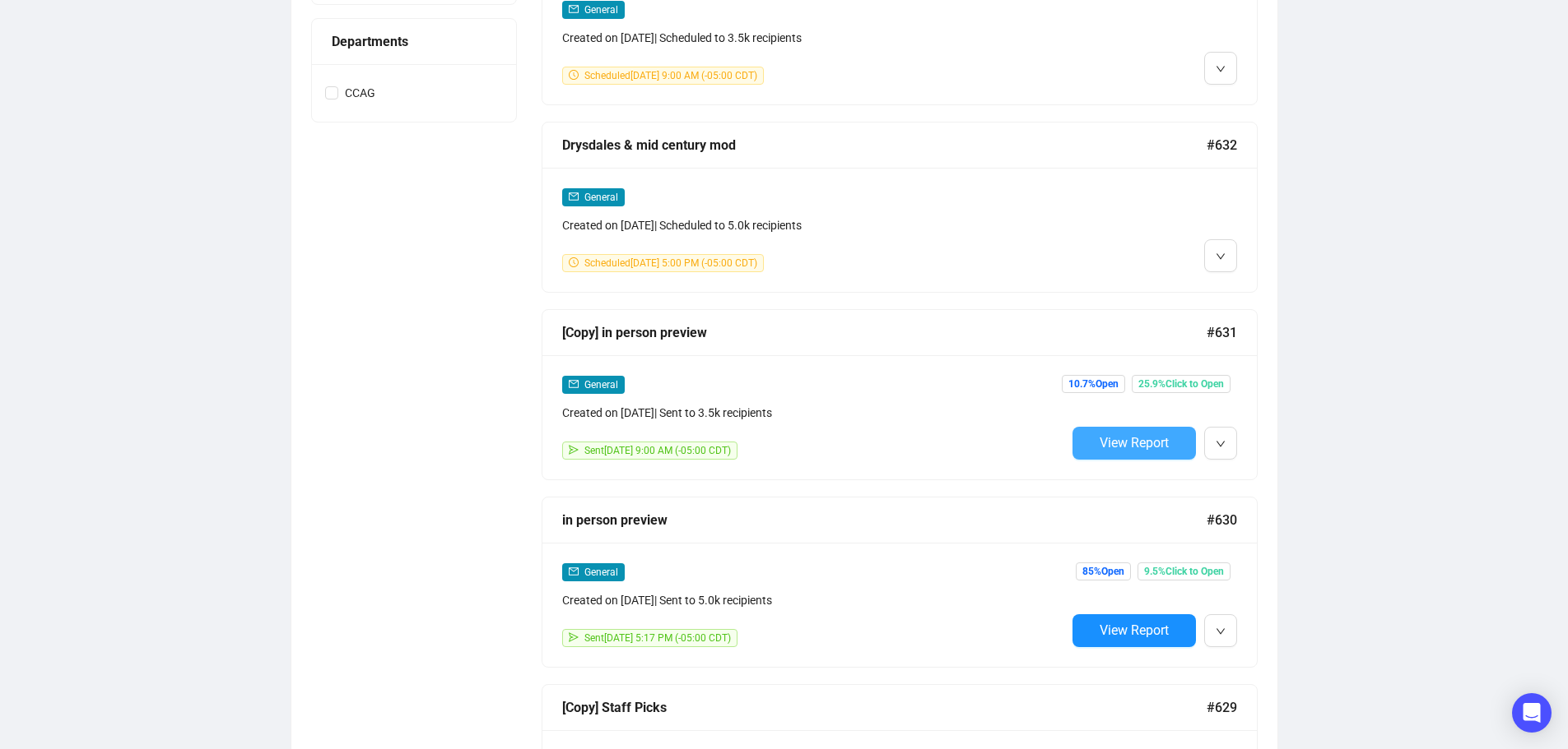
click at [1104, 429] on button "View Report" at bounding box center [1134, 443] width 123 height 33
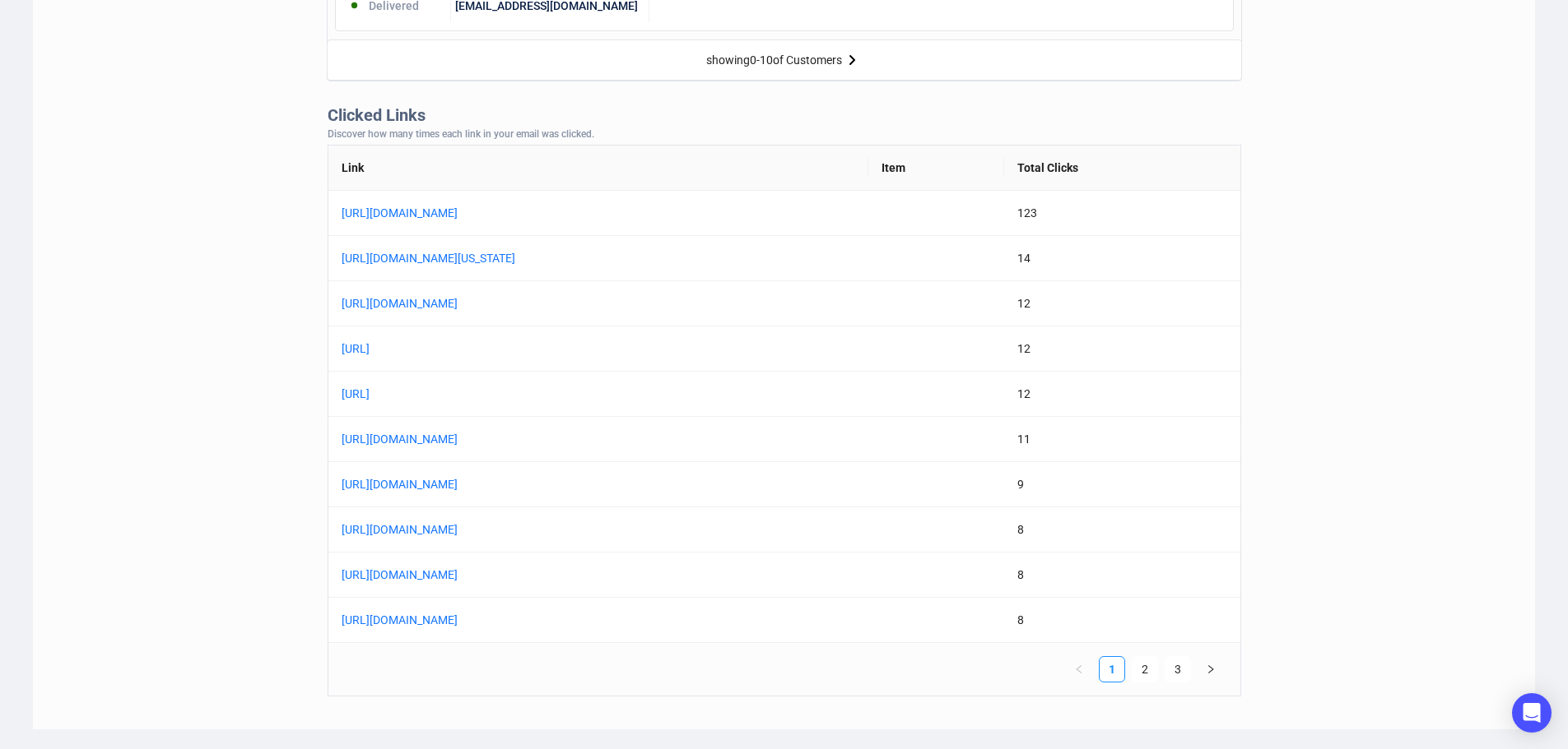
scroll to position [1234, 0]
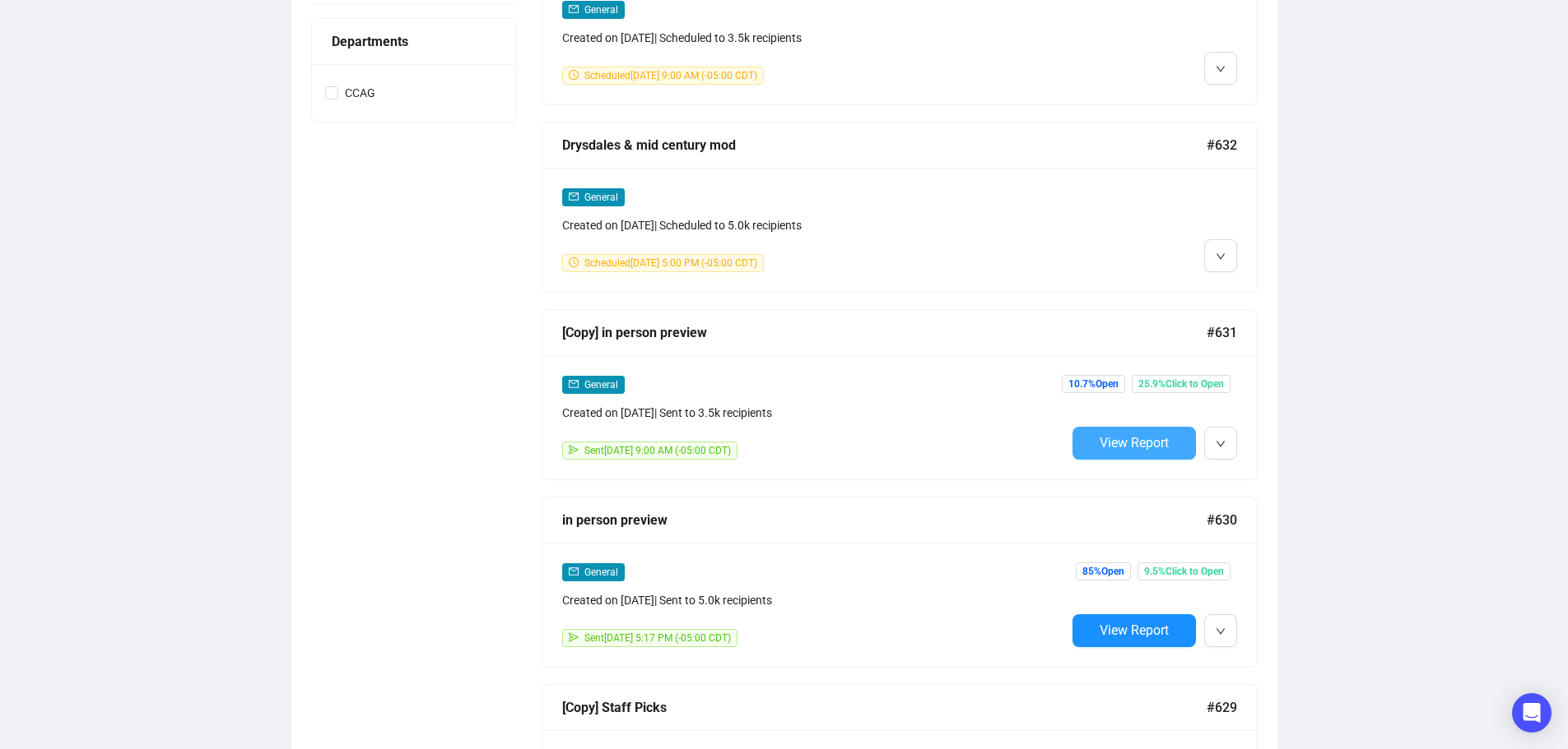
scroll to position [742, 0]
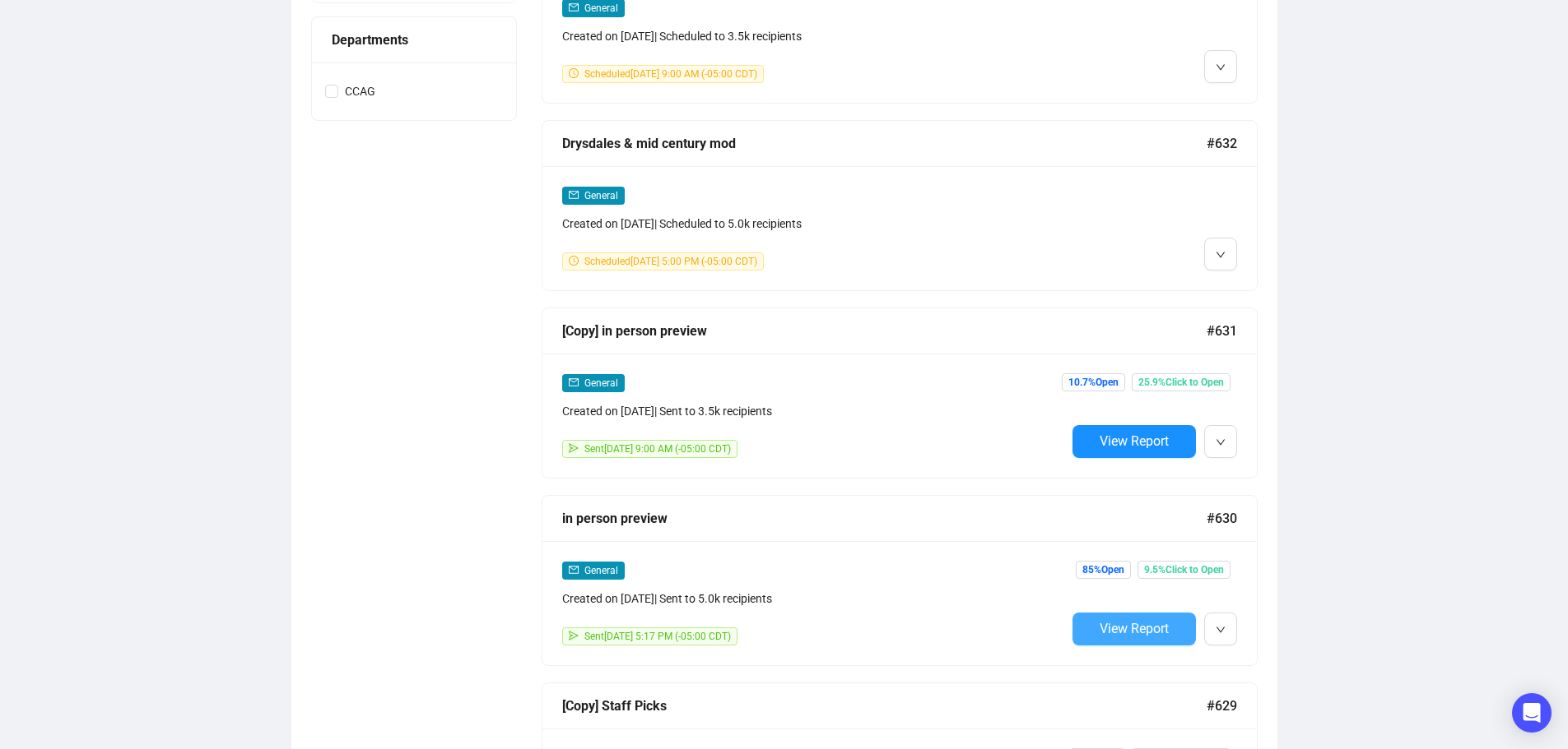
click at [1144, 629] on span "View Report" at bounding box center [1134, 628] width 69 height 16
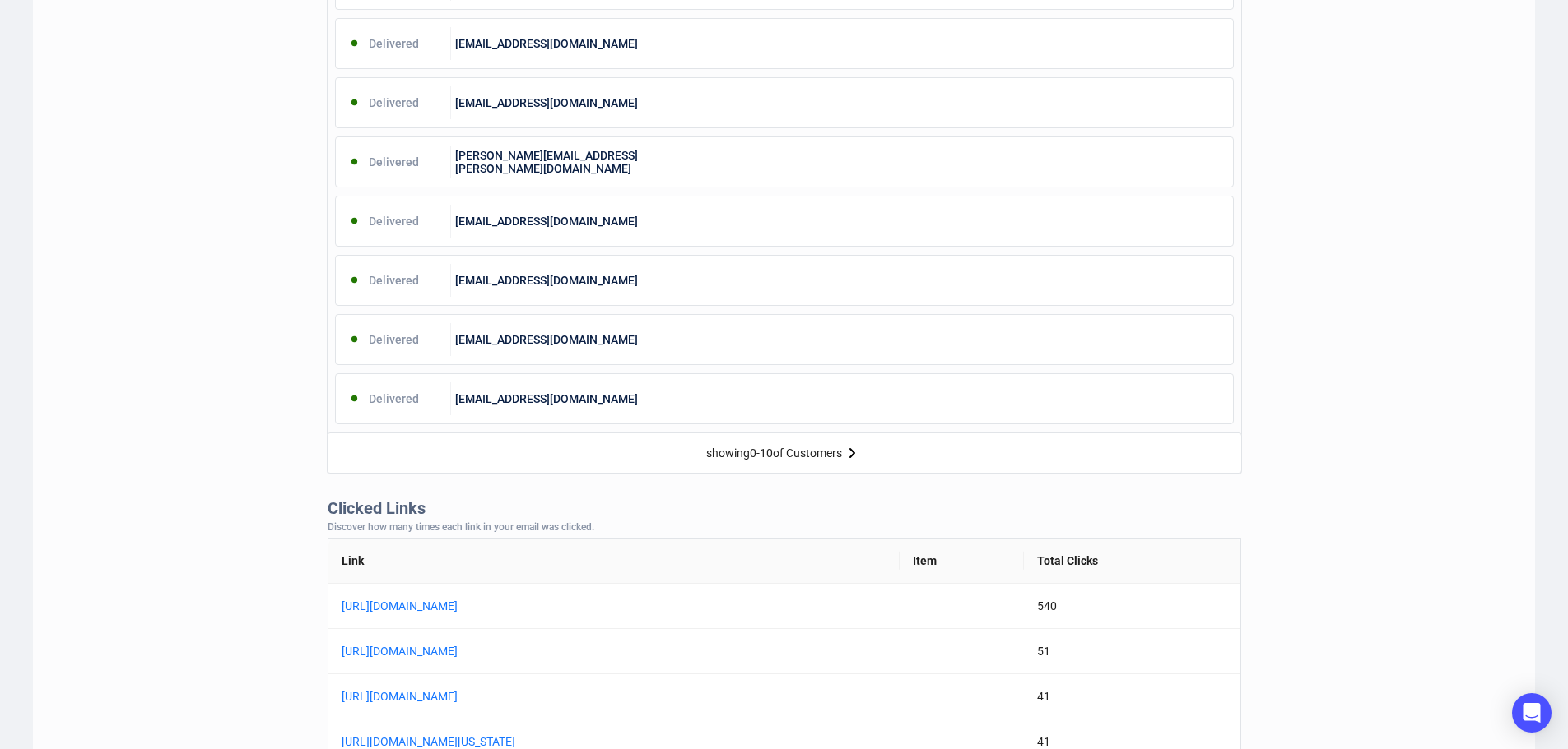
scroll to position [987, 0]
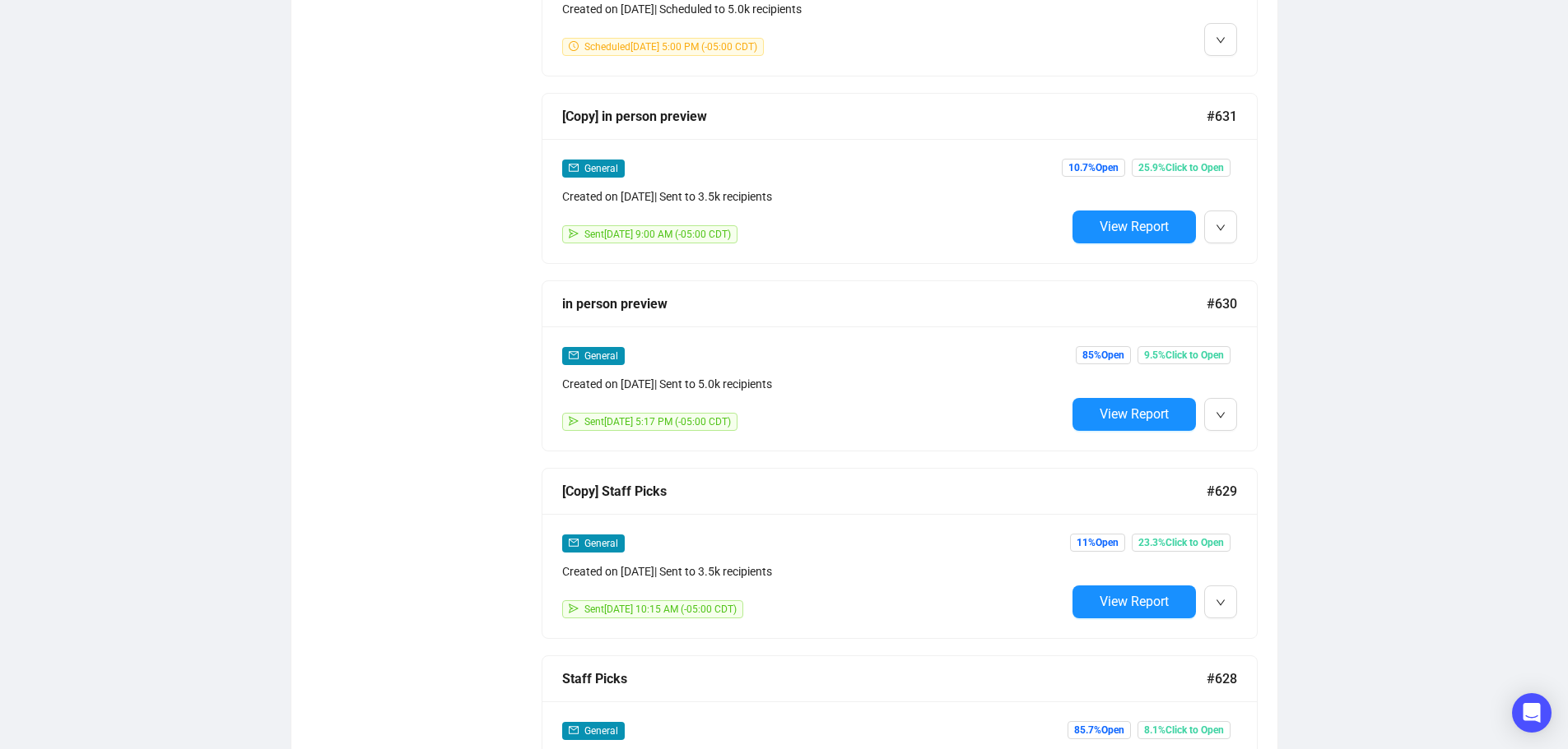
scroll to position [908, 0]
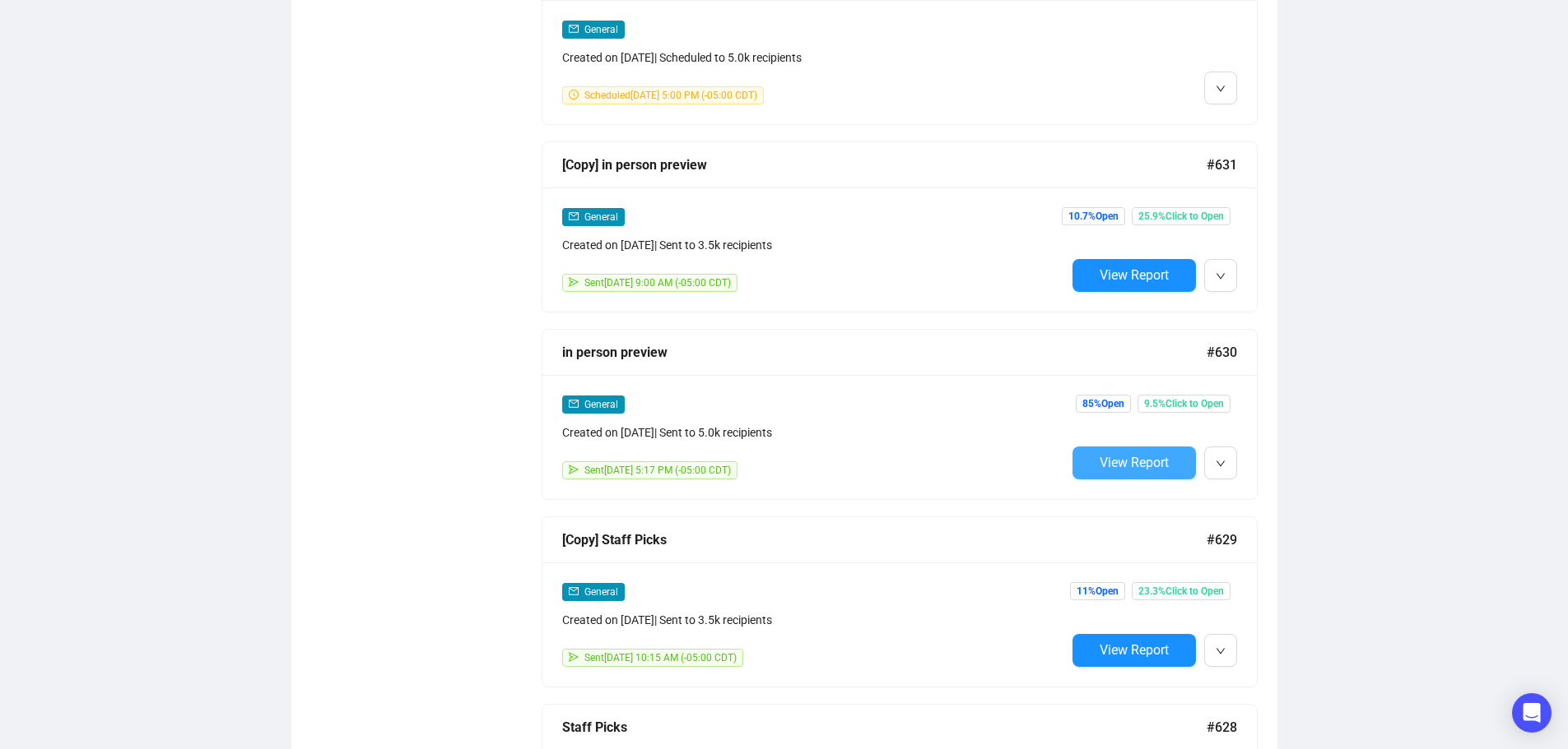
click at [1125, 455] on span "View Report" at bounding box center [1134, 462] width 69 height 16
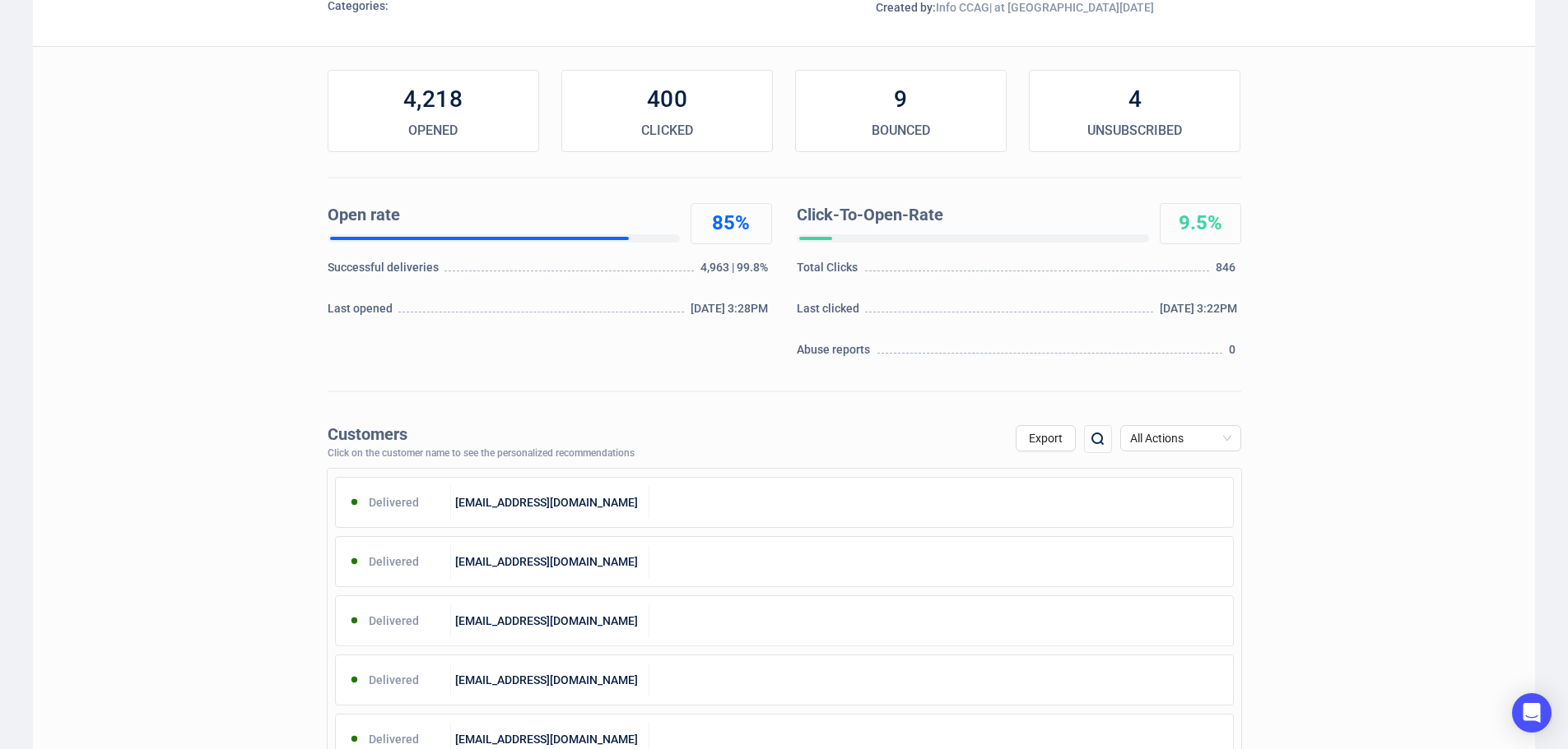
scroll to position [412, 0]
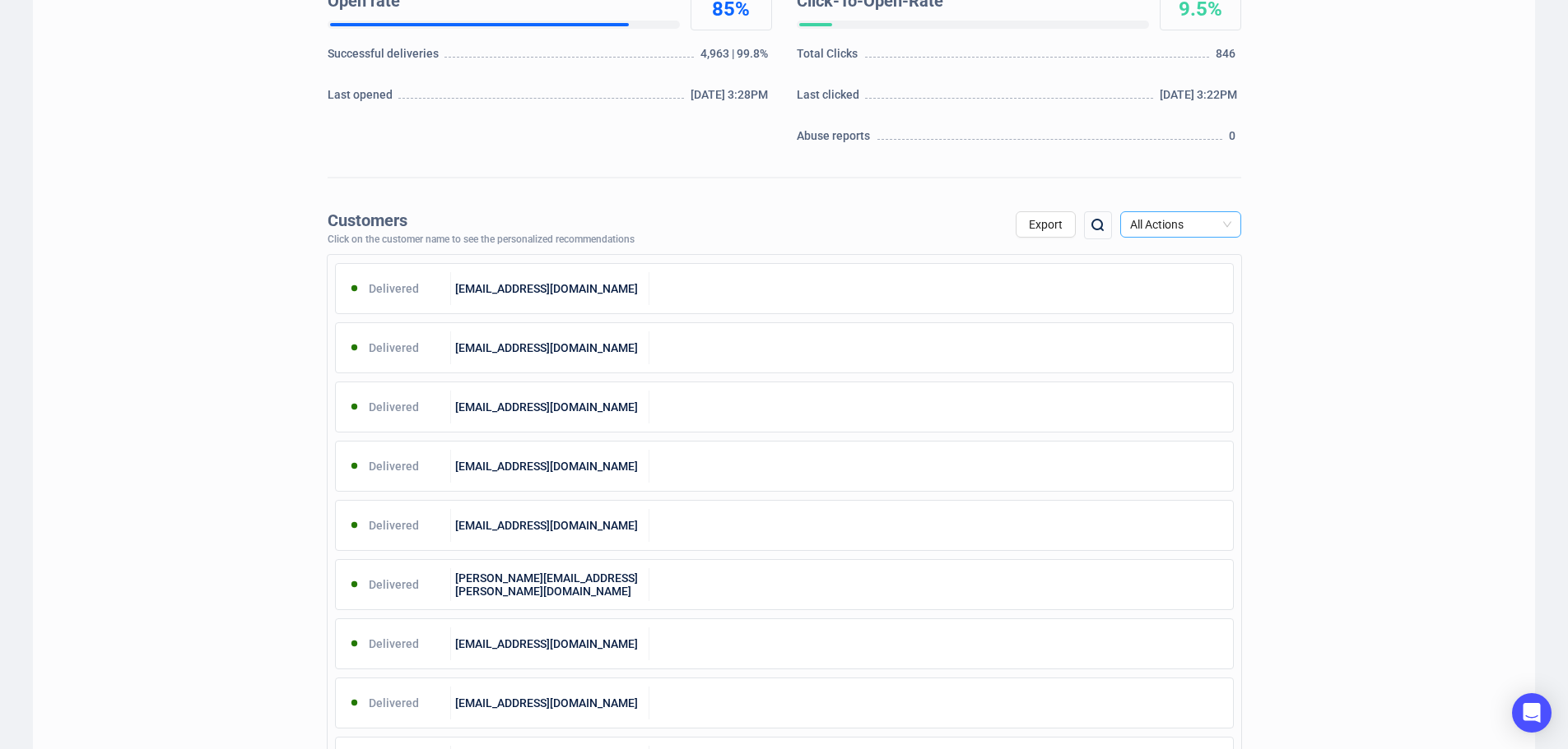
click at [1167, 229] on span "All Actions" at bounding box center [1181, 224] width 101 height 24
click at [1427, 233] on div "Customers Click on the customer name to see the personalized recommendations Ex…" at bounding box center [784, 563] width 1502 height 719
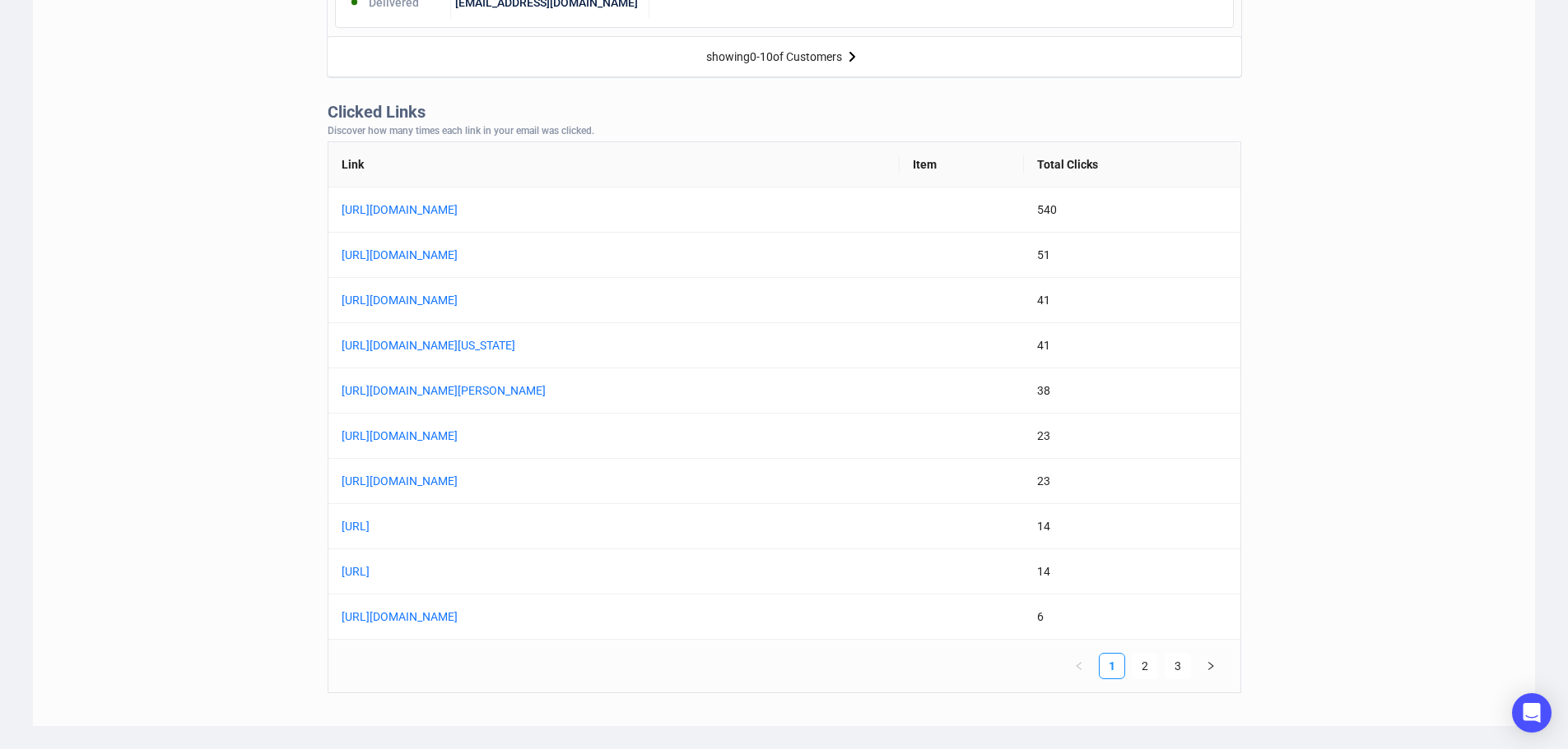
scroll to position [1234, 0]
click at [1147, 660] on link "2" at bounding box center [1144, 662] width 24 height 24
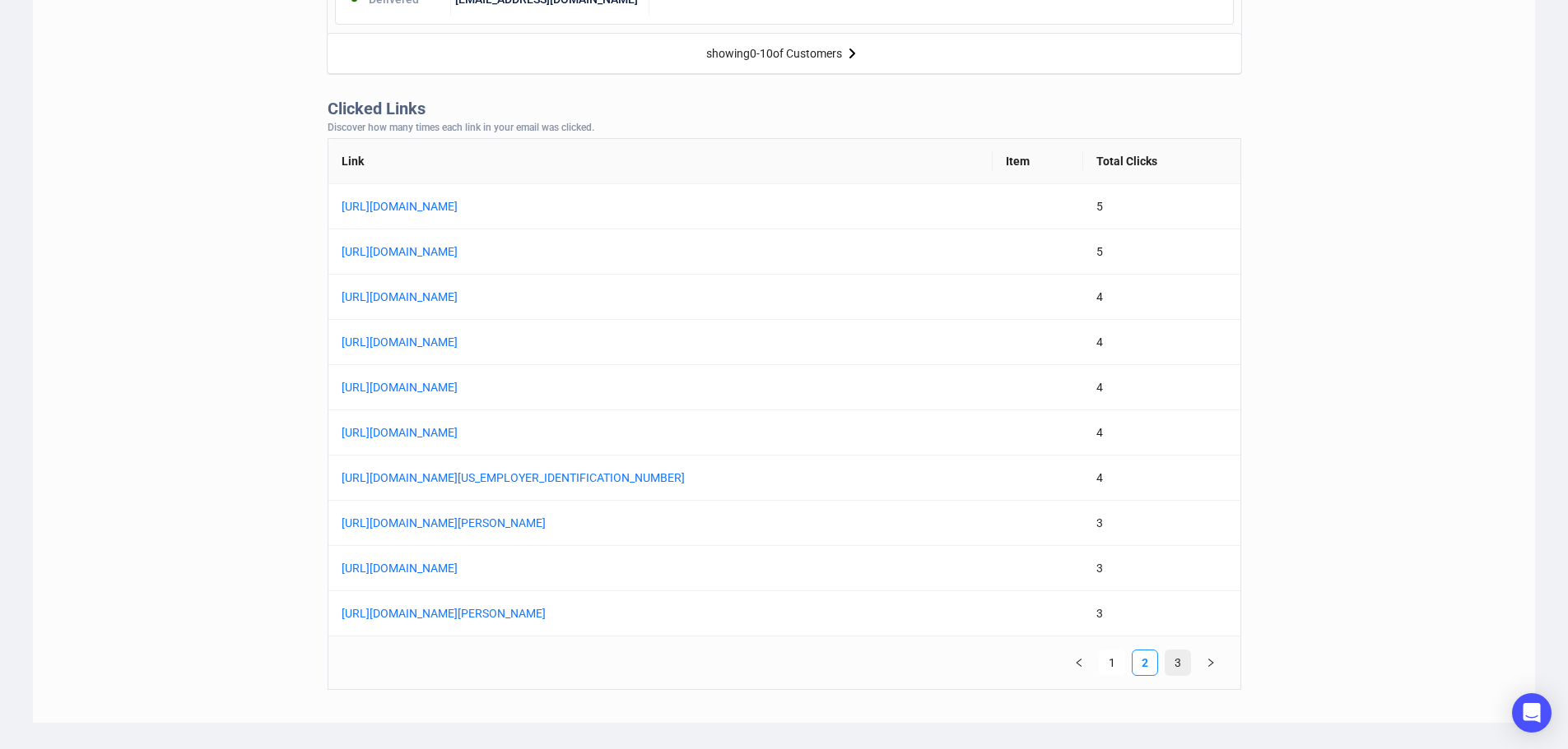
click at [1177, 667] on link "3" at bounding box center [1177, 662] width 24 height 24
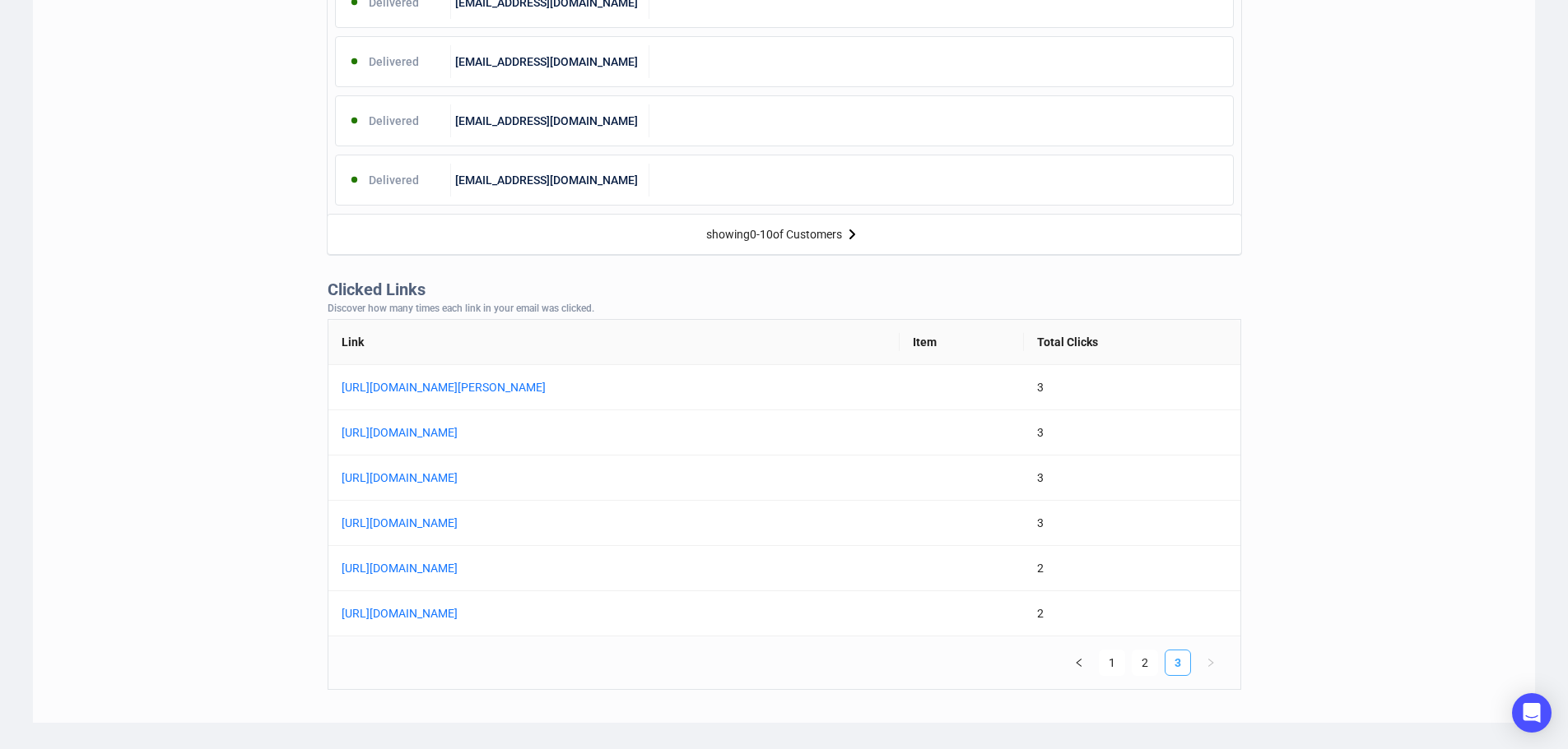
scroll to position [1053, 0]
click at [1106, 665] on link "1" at bounding box center [1111, 662] width 24 height 24
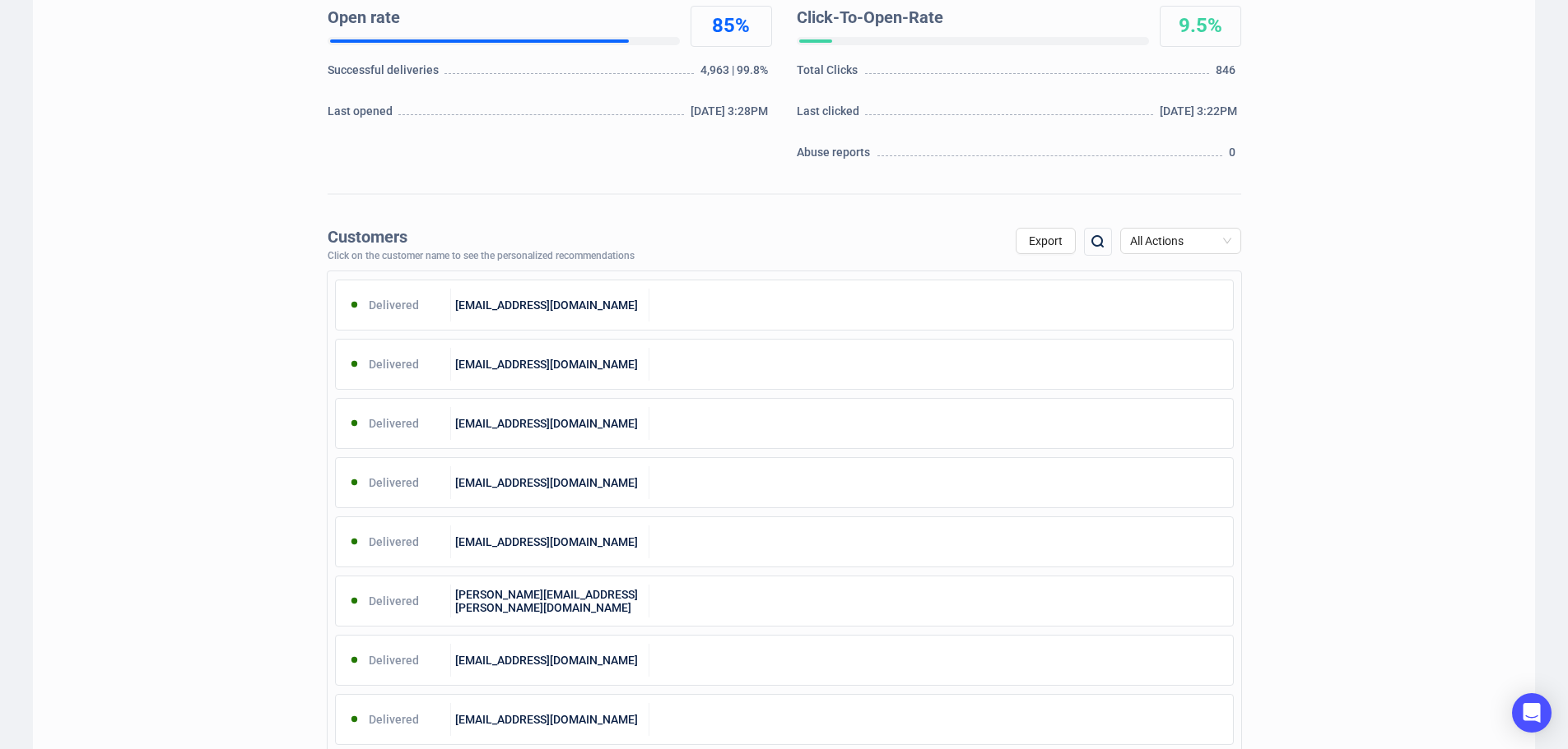
scroll to position [0, 0]
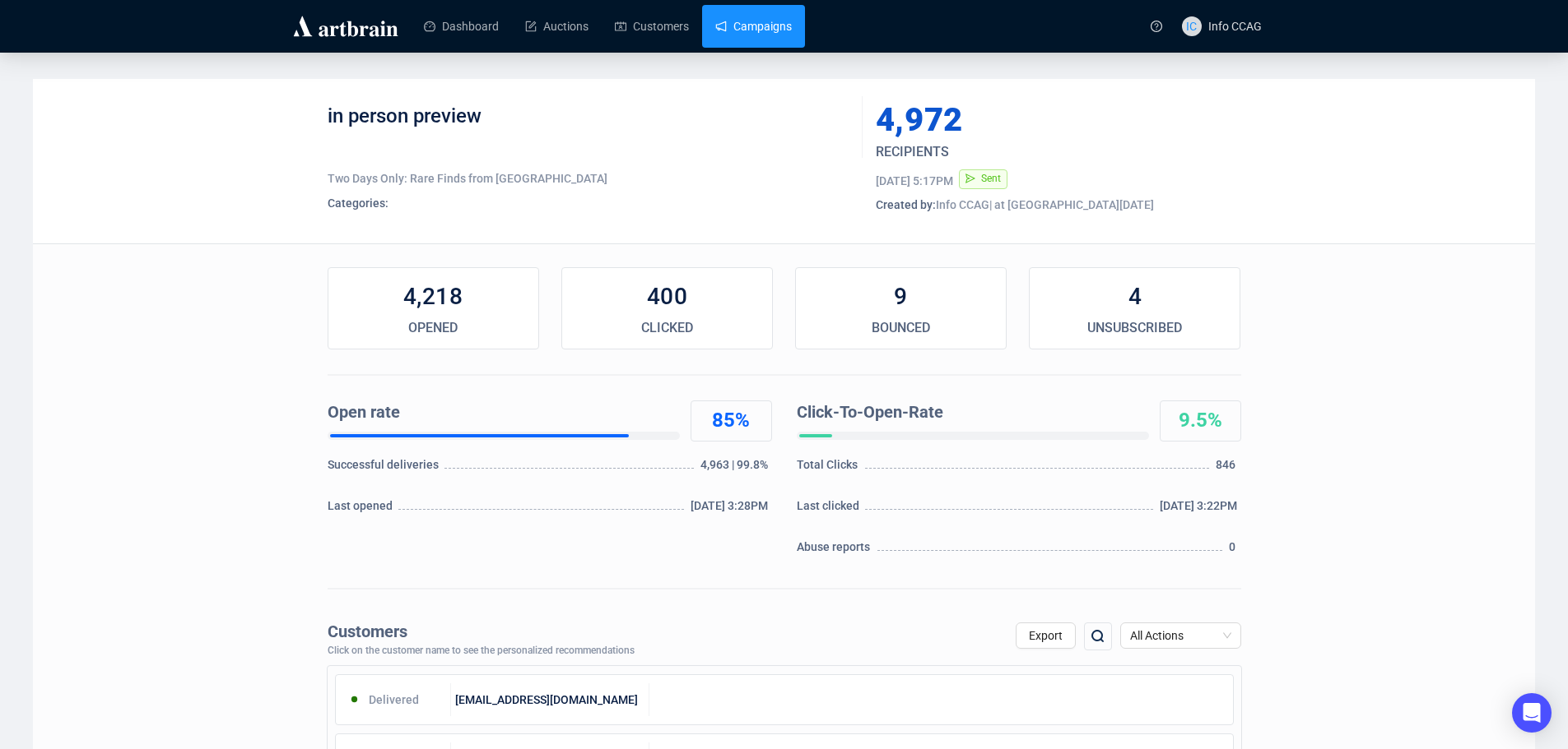
click at [747, 23] on link "Campaigns" at bounding box center [753, 26] width 77 height 43
